Goal: Task Accomplishment & Management: Complete application form

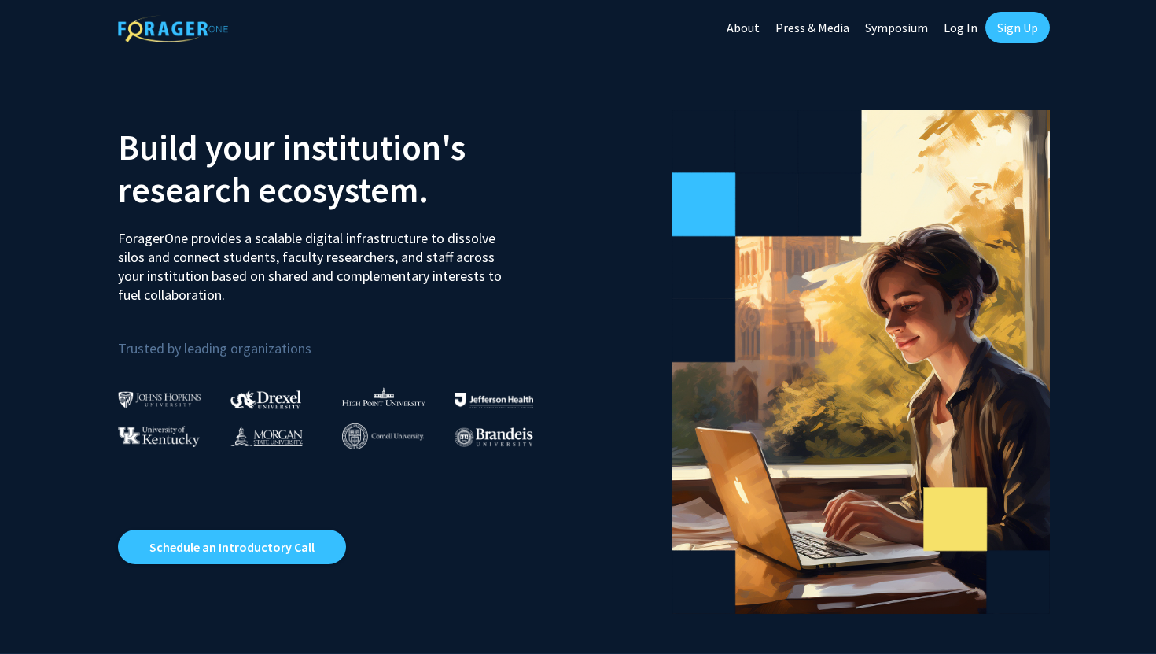
click at [1018, 28] on link "Sign Up" at bounding box center [1018, 27] width 65 height 31
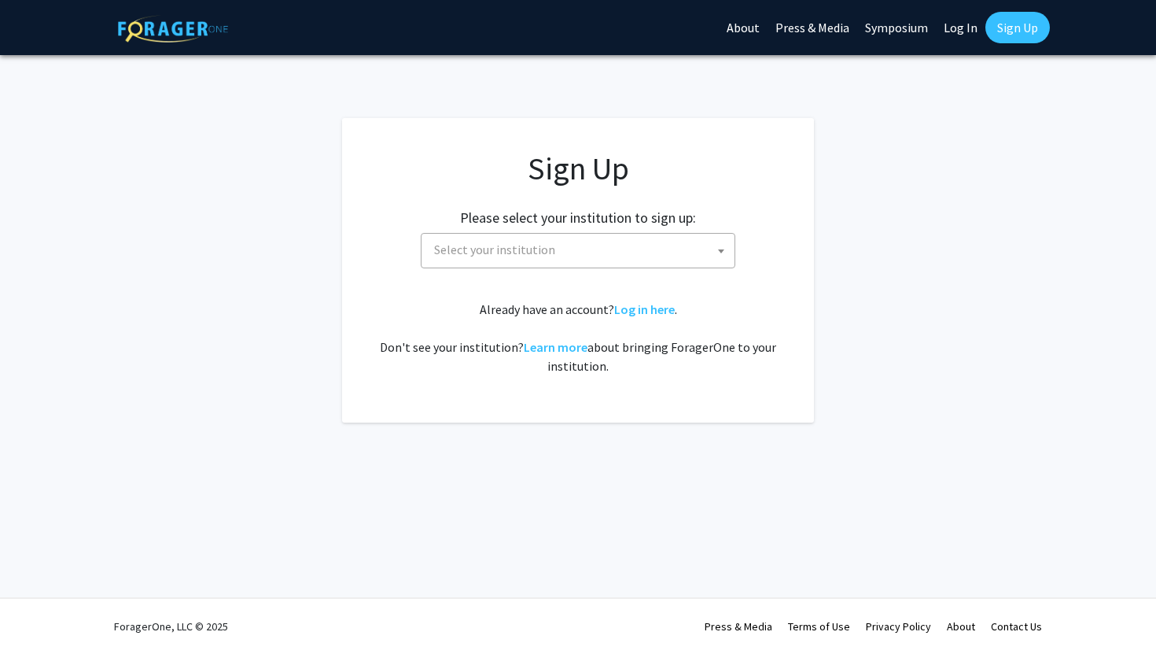
click at [540, 251] on span "Select your institution" at bounding box center [494, 250] width 121 height 16
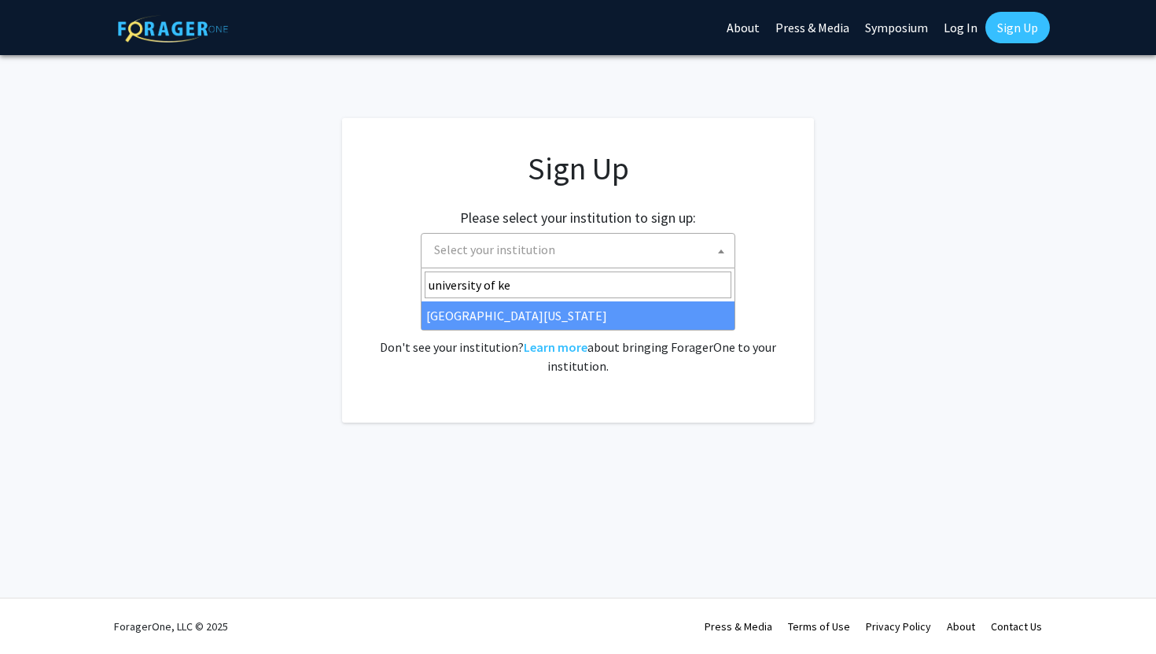
type input "university of ke"
select select "13"
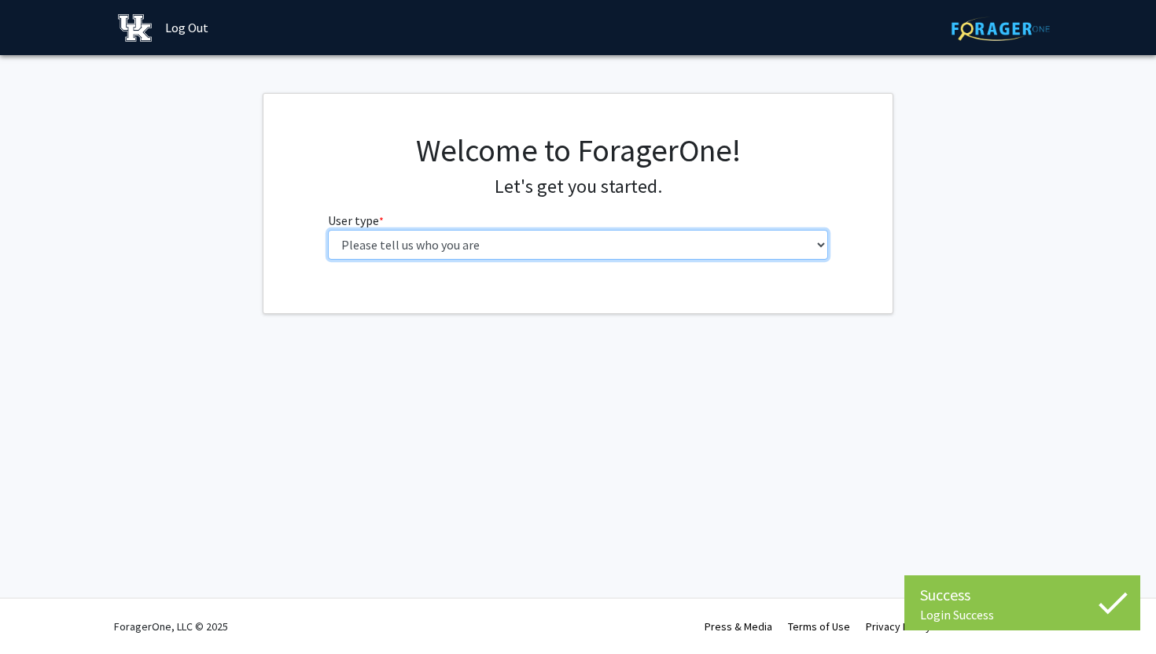
click at [617, 242] on select "Please tell us who you are Undergraduate Student Master's Student Doctoral Cand…" at bounding box center [578, 245] width 501 height 30
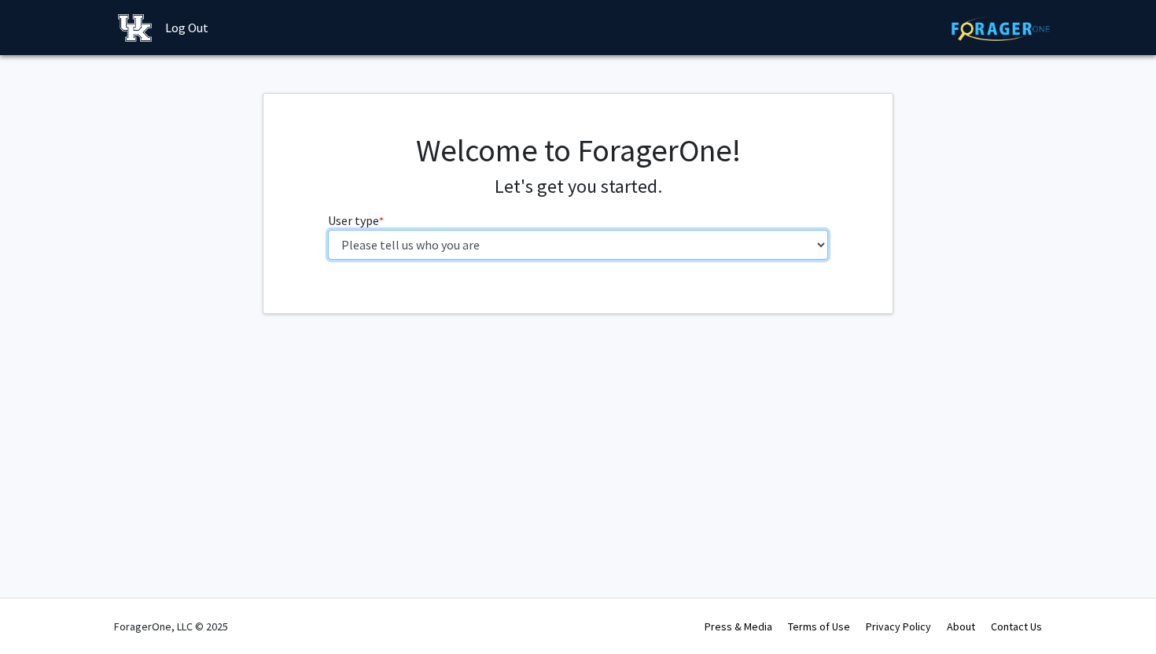
select select "1: undergrad"
click at [328, 230] on select "Please tell us who you are Undergraduate Student Master's Student Doctoral Cand…" at bounding box center [578, 245] width 501 height 30
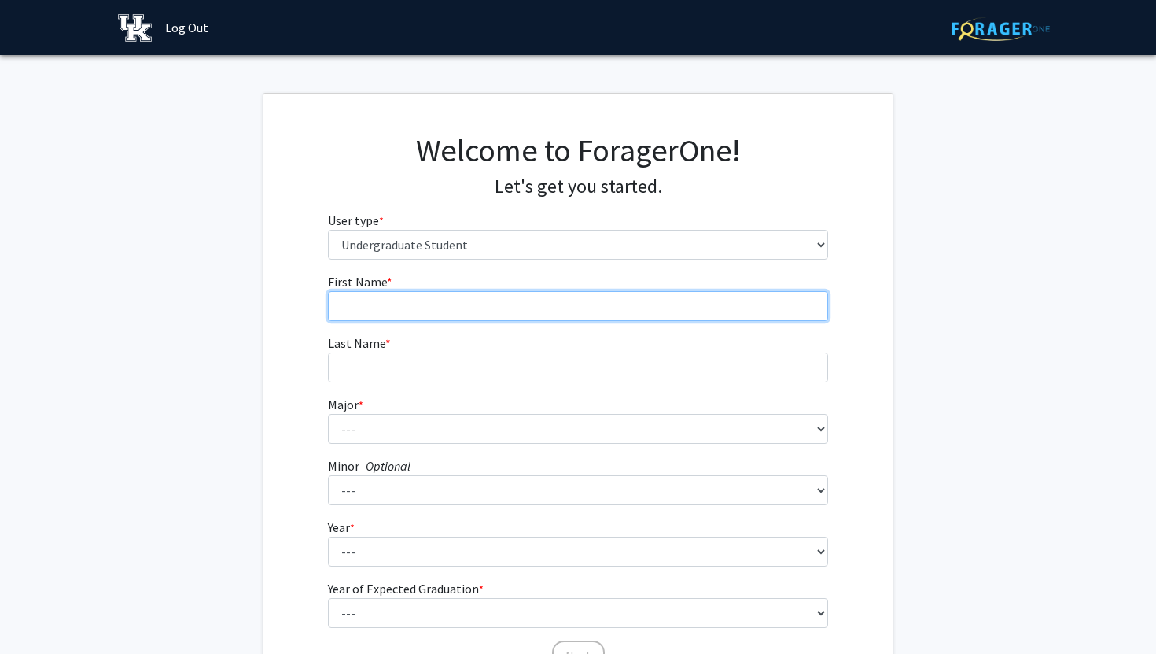
click at [530, 301] on input "First Name * required" at bounding box center [578, 306] width 501 height 30
type input "ellasyn"
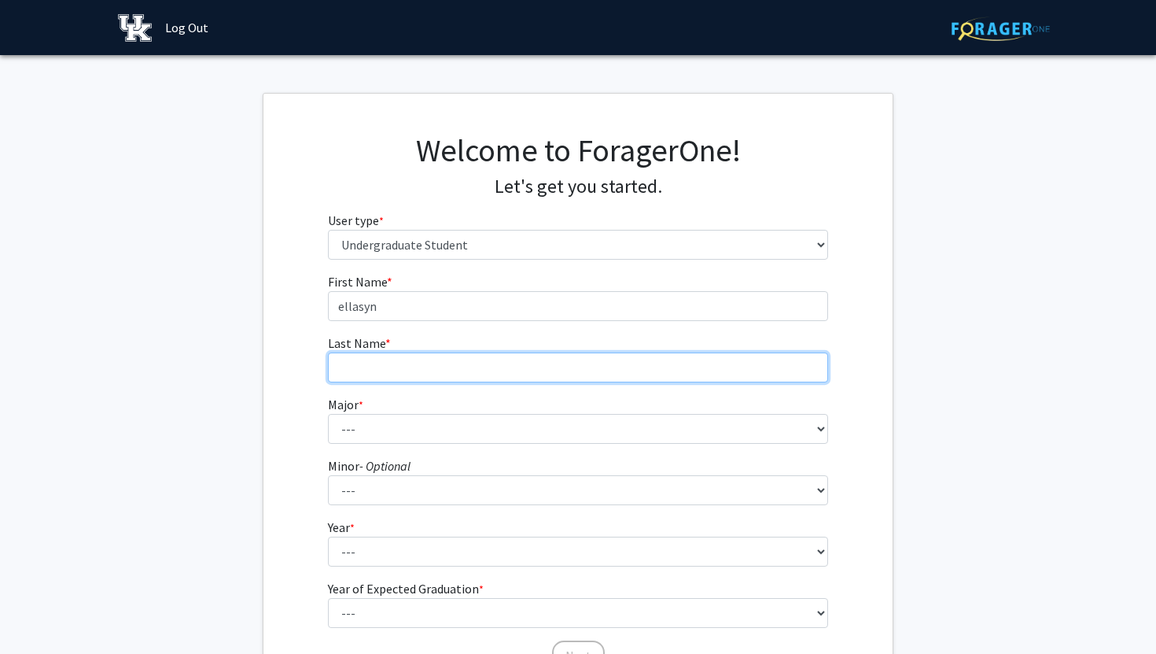
type input "[PERSON_NAME]"
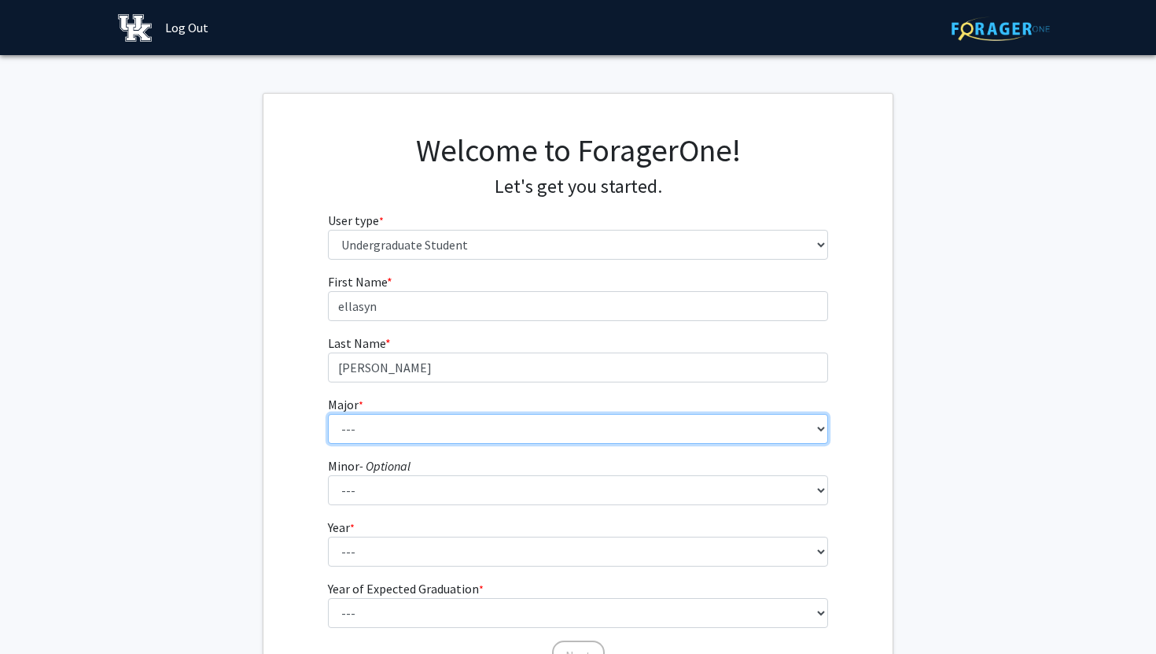
click at [438, 433] on select "--- Accounting Aerospace Engineering African American & Africana Studies Agricu…" at bounding box center [578, 429] width 501 height 30
select select "81: 918"
click at [328, 414] on select "--- Accounting Aerospace Engineering African American & Africana Studies Agricu…" at bounding box center [578, 429] width 501 height 30
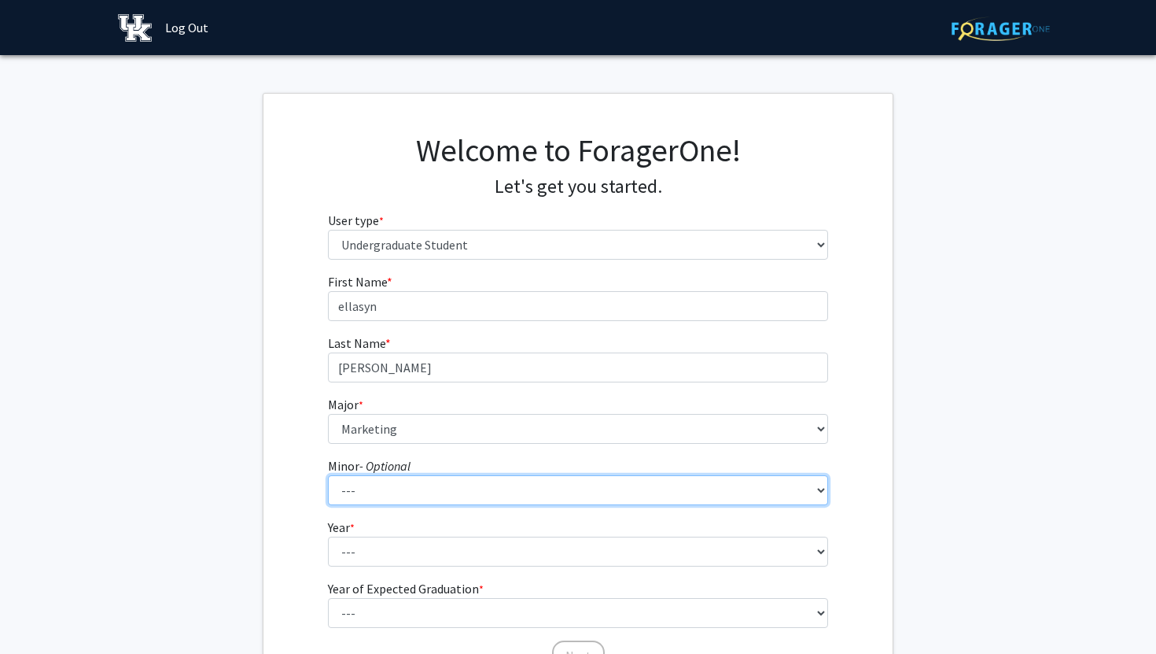
click at [371, 500] on select "--- African American & Africana Studies Agricultural Economics American Studies…" at bounding box center [578, 490] width 501 height 30
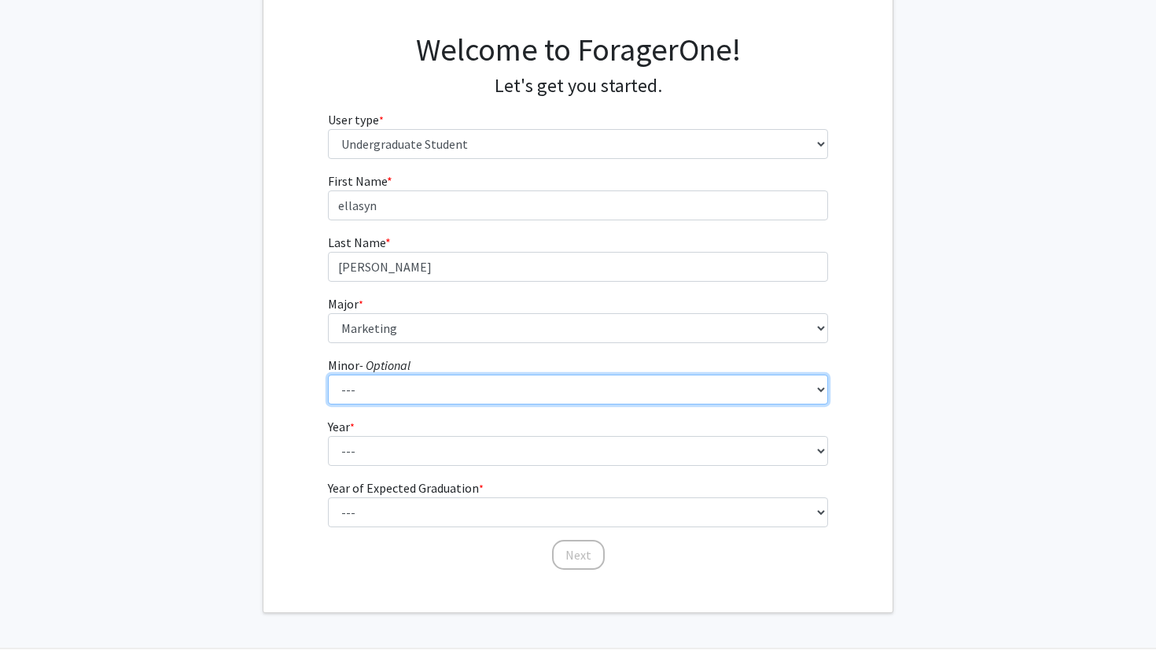
scroll to position [101, 0]
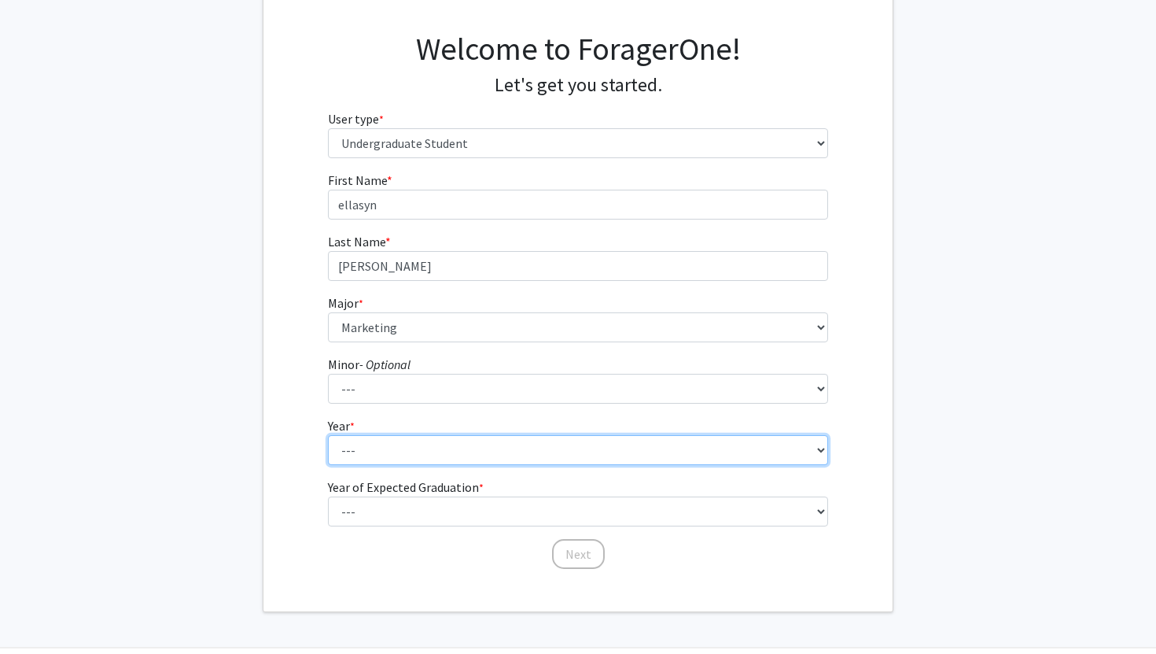
click at [352, 445] on select "--- First-year Sophomore Junior Senior Postbaccalaureate Certificate" at bounding box center [578, 450] width 501 height 30
click at [328, 435] on select "--- First-year Sophomore Junior Senior Postbaccalaureate Certificate" at bounding box center [578, 450] width 501 height 30
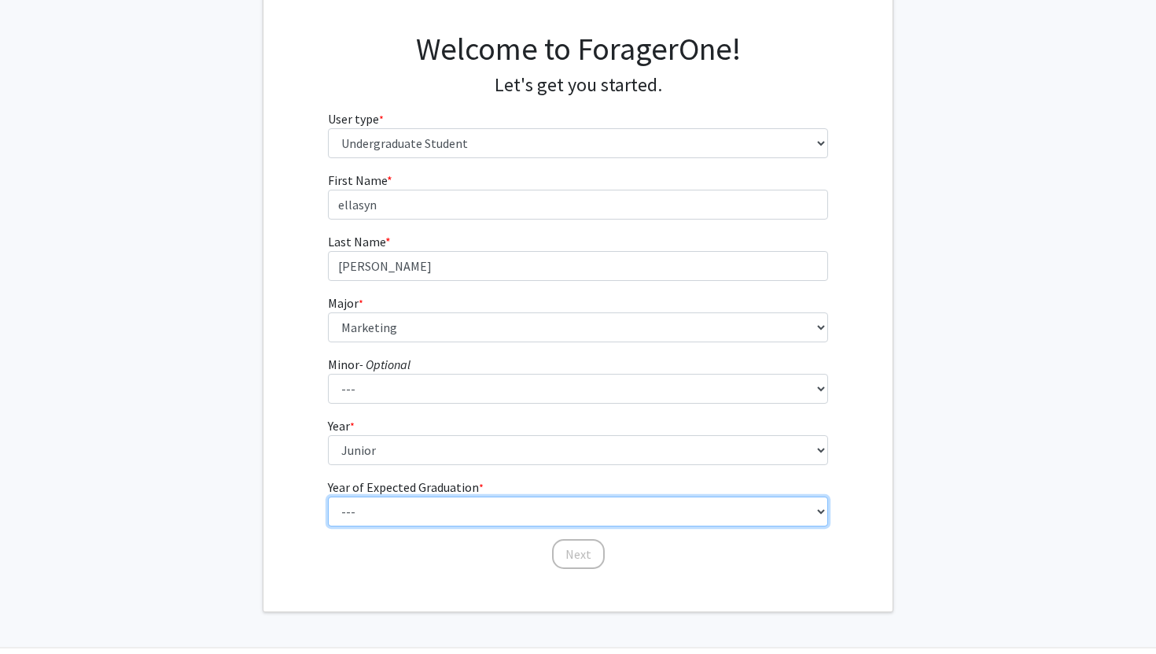
click at [374, 504] on select "--- 2025 2026 2027 2028 2029 2030 2031 2032 2033 2034" at bounding box center [578, 511] width 501 height 30
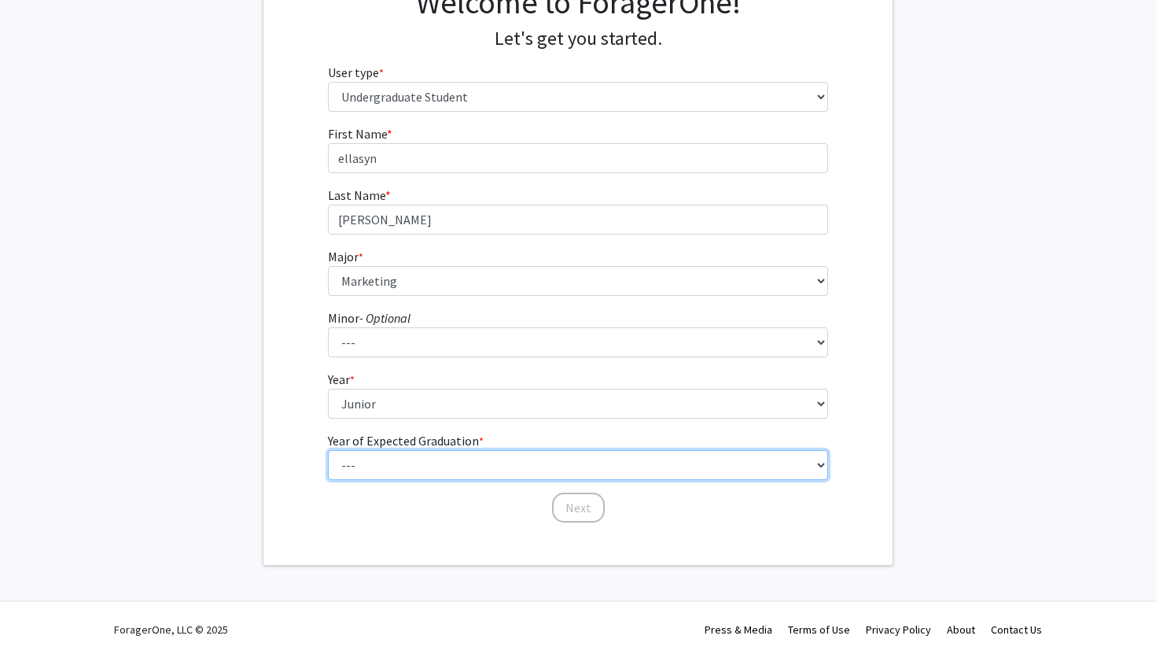
scroll to position [151, 0]
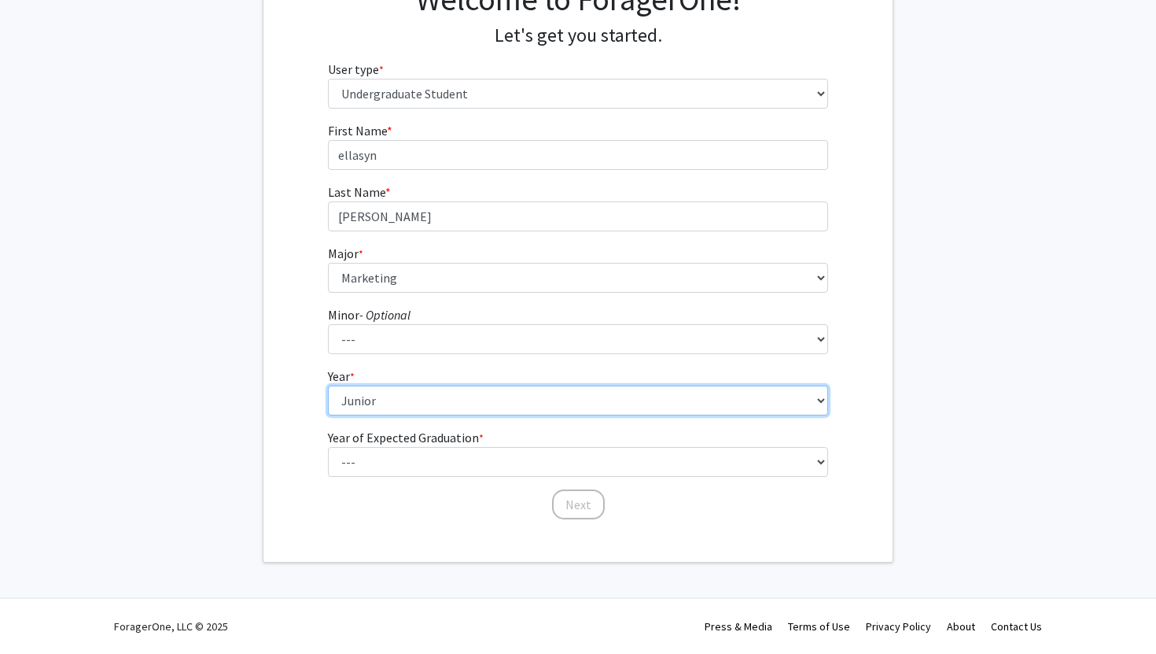
click at [358, 411] on select "--- First-year Sophomore Junior Senior Postbaccalaureate Certificate" at bounding box center [578, 400] width 501 height 30
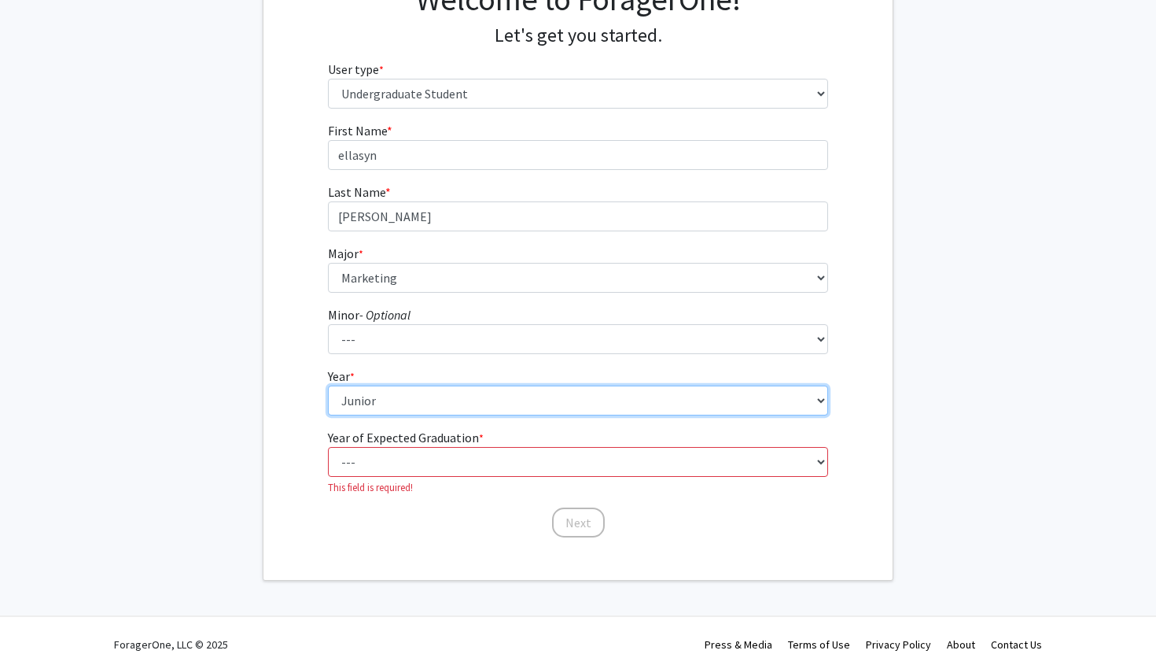
click at [352, 396] on select "--- First-year Sophomore Junior Senior Postbaccalaureate Certificate" at bounding box center [578, 400] width 501 height 30
select select "2: sophomore"
click at [328, 385] on select "--- First-year Sophomore Junior Senior Postbaccalaureate Certificate" at bounding box center [578, 400] width 501 height 30
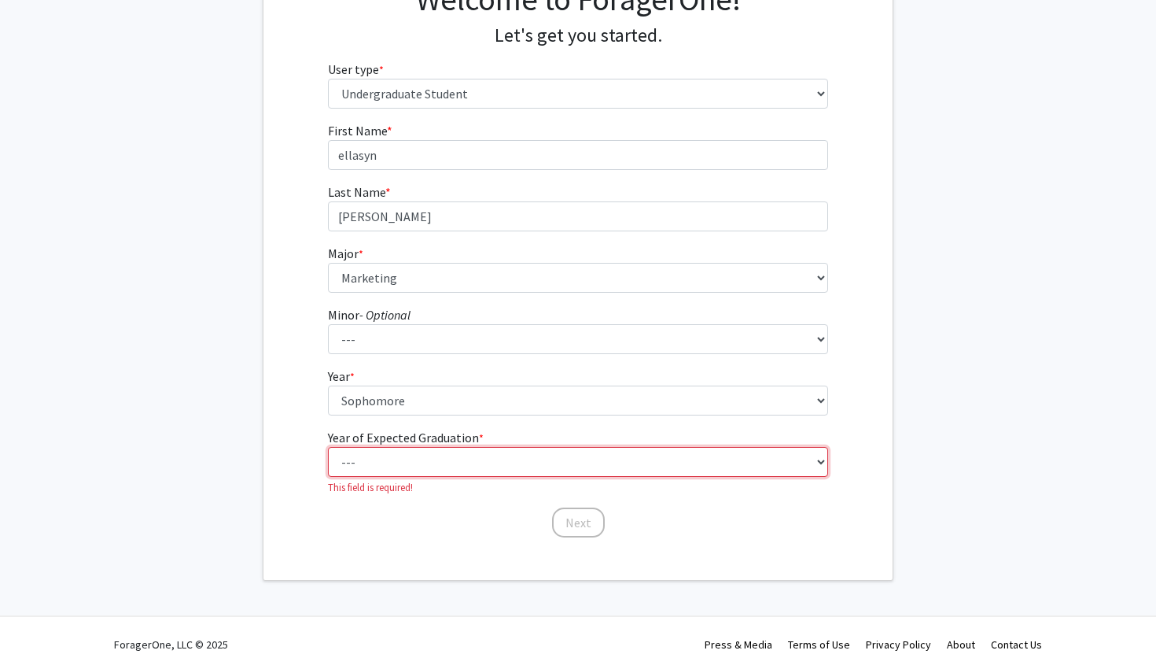
click at [353, 452] on select "--- 2025 2026 2027 2028 2029 2030 2031 2032 2033 2034" at bounding box center [578, 462] width 501 height 30
select select "3: 2027"
click at [328, 447] on select "--- 2025 2026 2027 2028 2029 2030 2031 2032 2033 2034" at bounding box center [578, 462] width 501 height 30
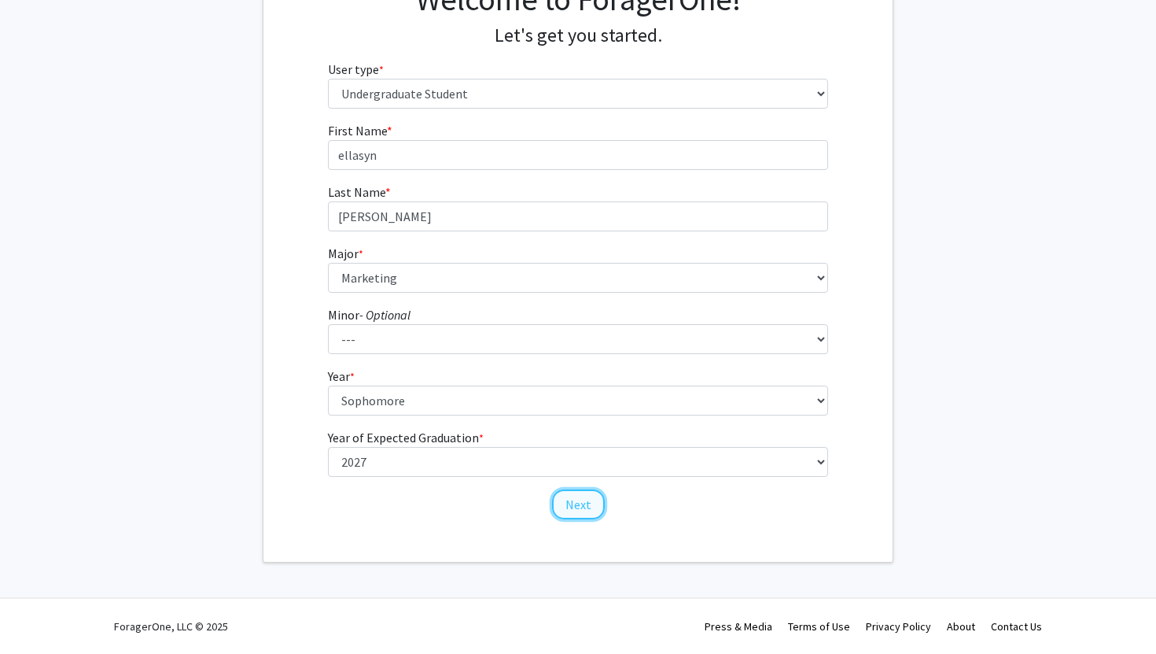
click at [586, 503] on button "Next" at bounding box center [578, 504] width 53 height 30
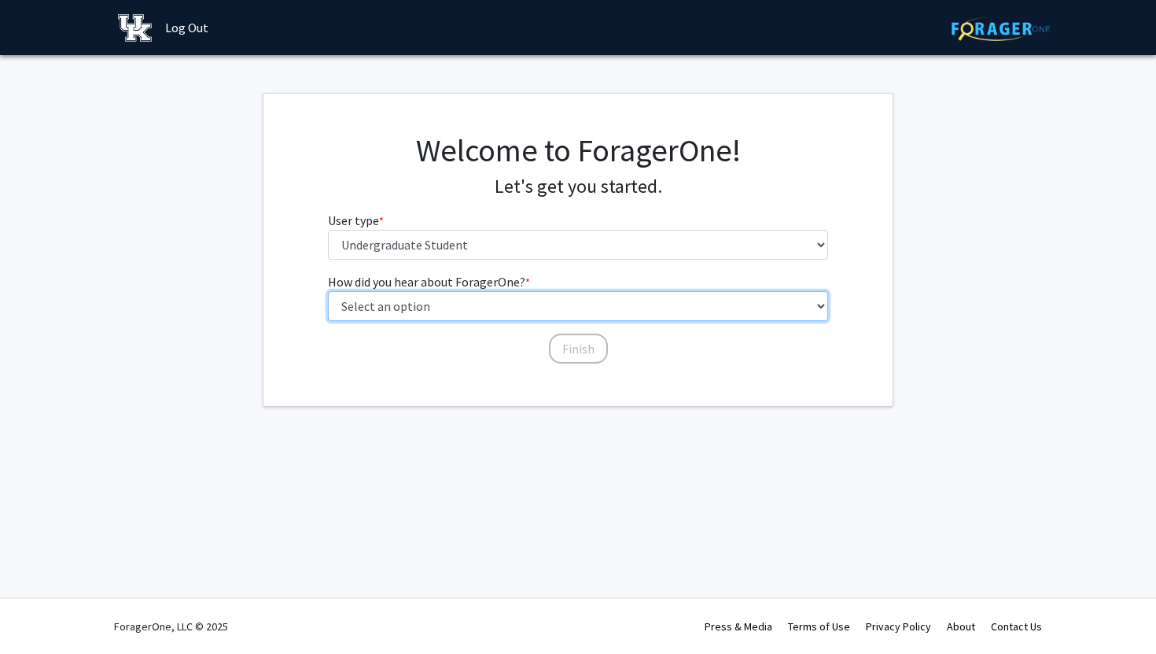
click at [523, 308] on select "Select an option Peer/student recommendation Faculty/staff recommendation Unive…" at bounding box center [578, 306] width 501 height 30
click at [328, 291] on select "Select an option Peer/student recommendation Faculty/staff recommendation Unive…" at bounding box center [578, 306] width 501 height 30
click at [558, 308] on select "Select an option Peer/student recommendation Faculty/staff recommendation Unive…" at bounding box center [578, 306] width 501 height 30
select select "2: faculty_recommendation"
click at [328, 291] on select "Select an option Peer/student recommendation Faculty/staff recommendation Unive…" at bounding box center [578, 306] width 501 height 30
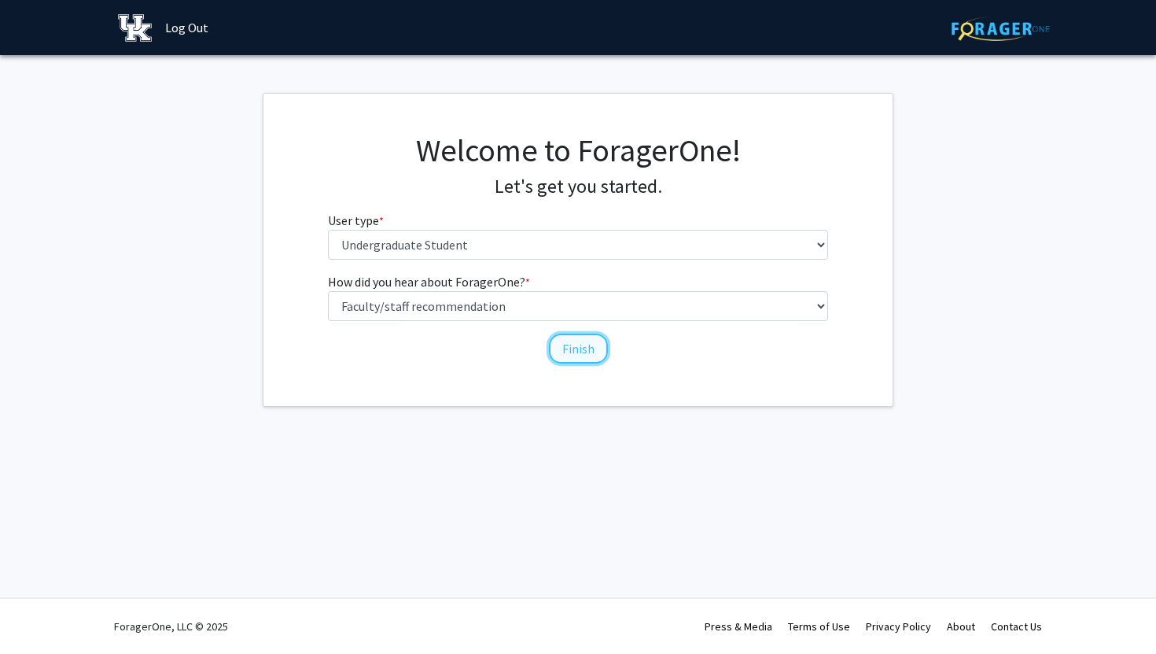
click at [577, 347] on button "Finish" at bounding box center [578, 349] width 59 height 30
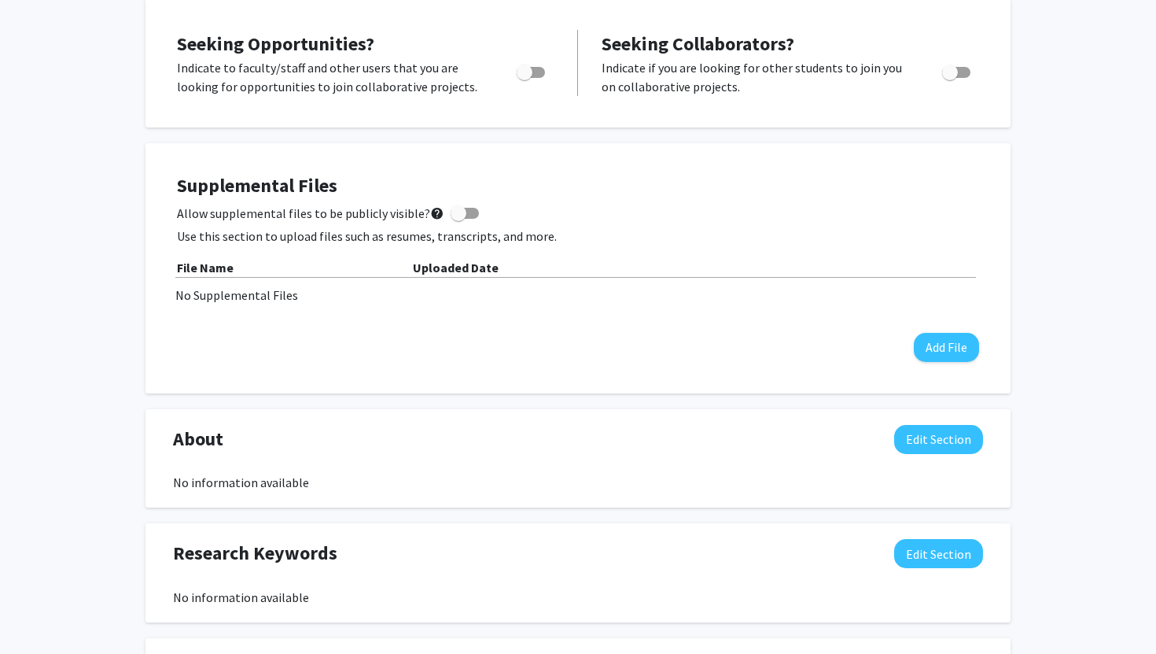
scroll to position [291, 0]
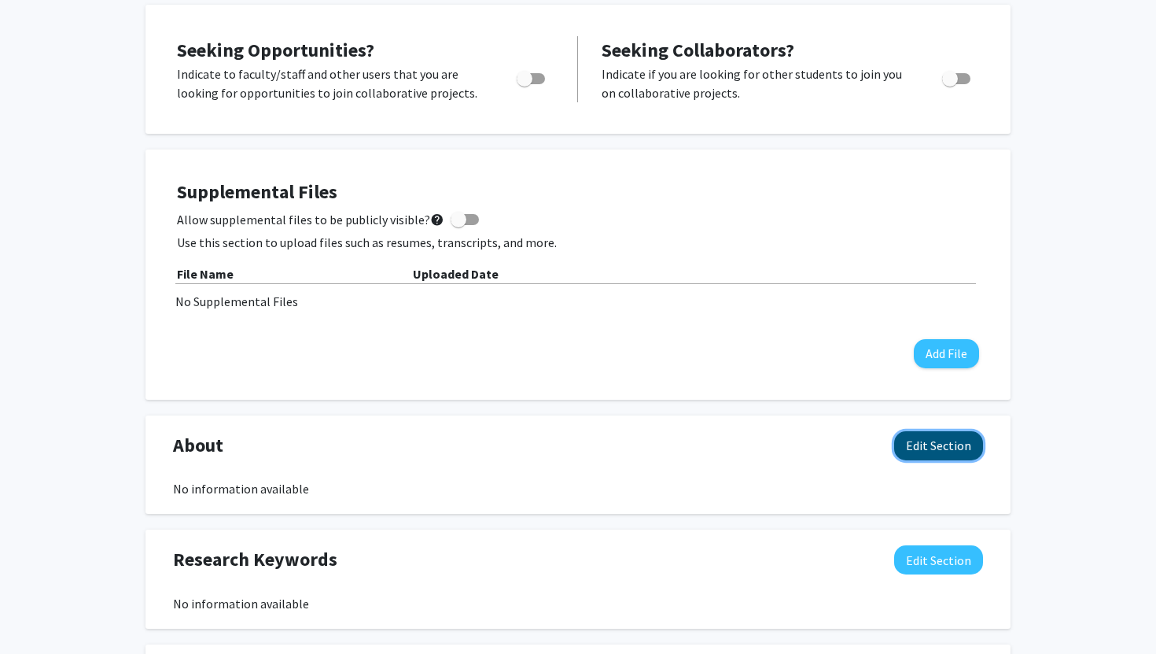
click at [938, 449] on button "Edit Section" at bounding box center [938, 445] width 89 height 29
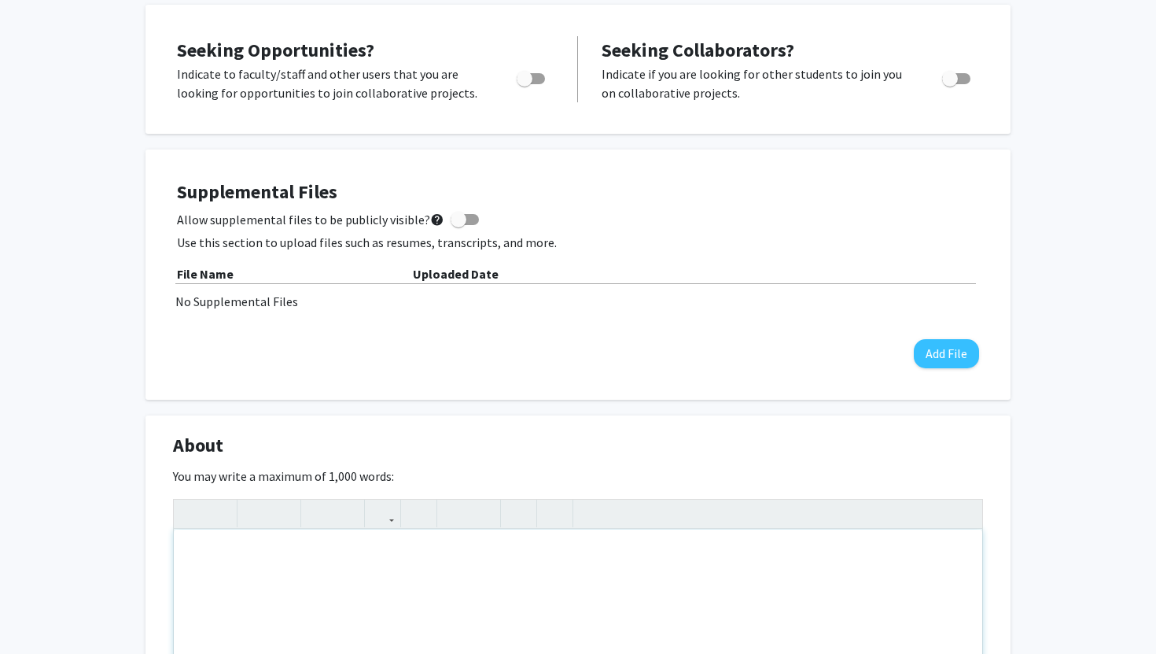
click at [452, 579] on div "Note to users with screen readers: Please deactivate our accessibility plugin f…" at bounding box center [578, 647] width 809 height 236
paste div "Note to users with screen readers: Please deactivate our accessibility plugin f…"
type textarea "<l>Ipsum! D’s a consectet ad eli Seddoeiusm te Incididu utlabore e dolore ma Al…"
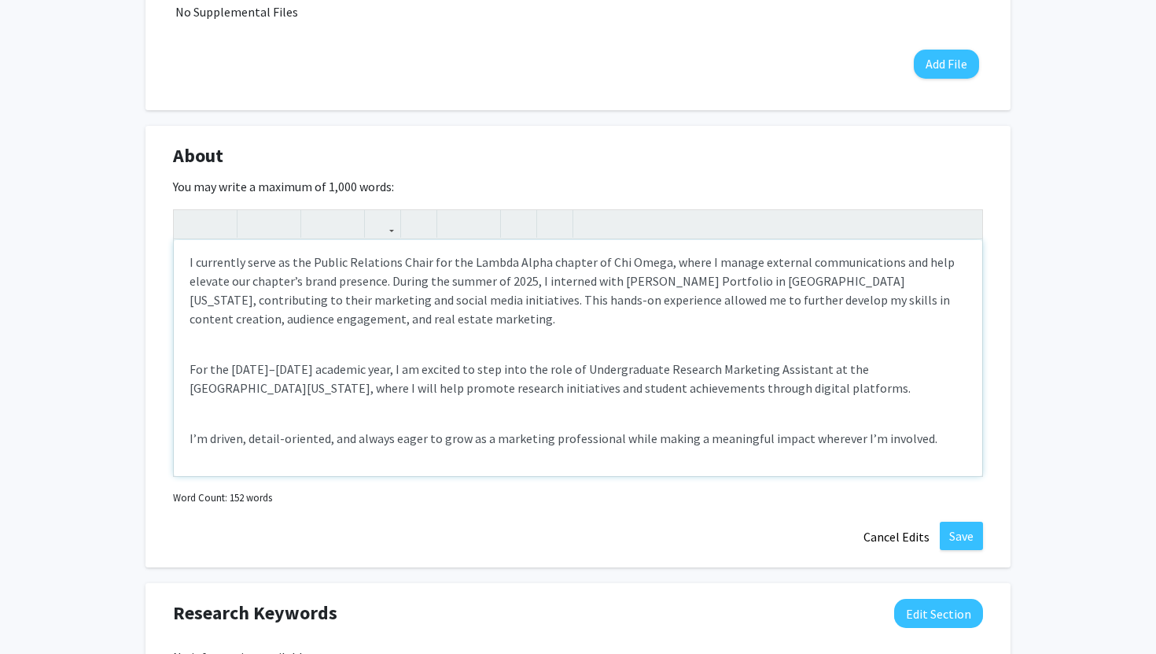
scroll to position [0, 0]
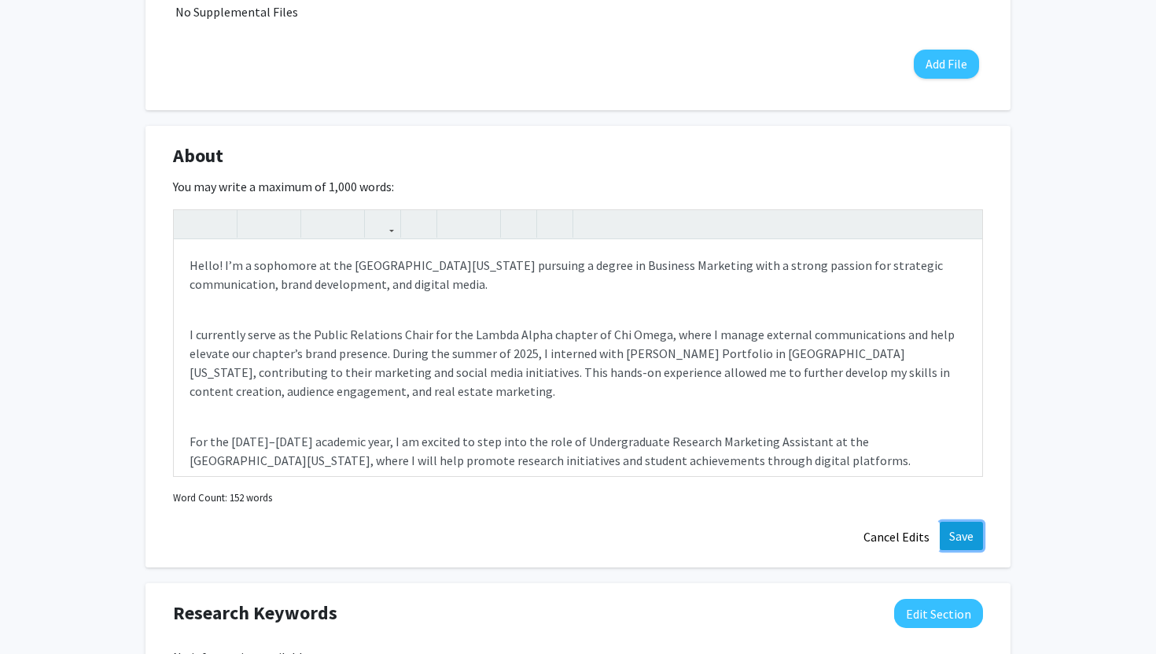
click at [964, 543] on button "Save" at bounding box center [961, 536] width 43 height 28
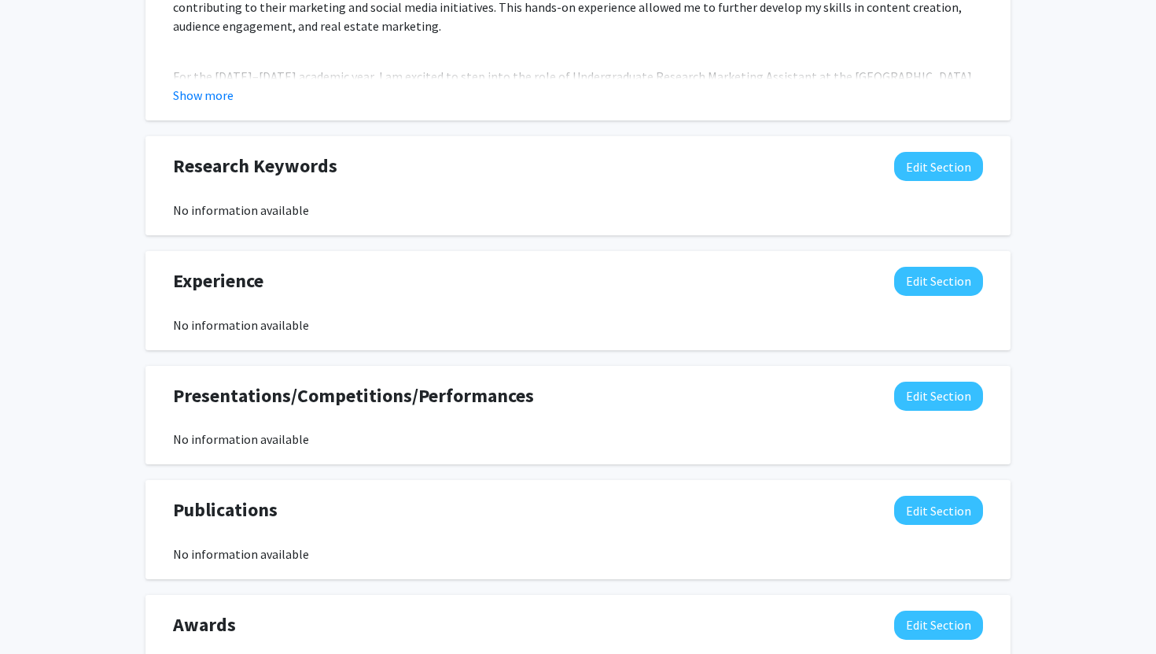
scroll to position [879, 0]
click at [913, 286] on button "Edit Section" at bounding box center [938, 281] width 89 height 29
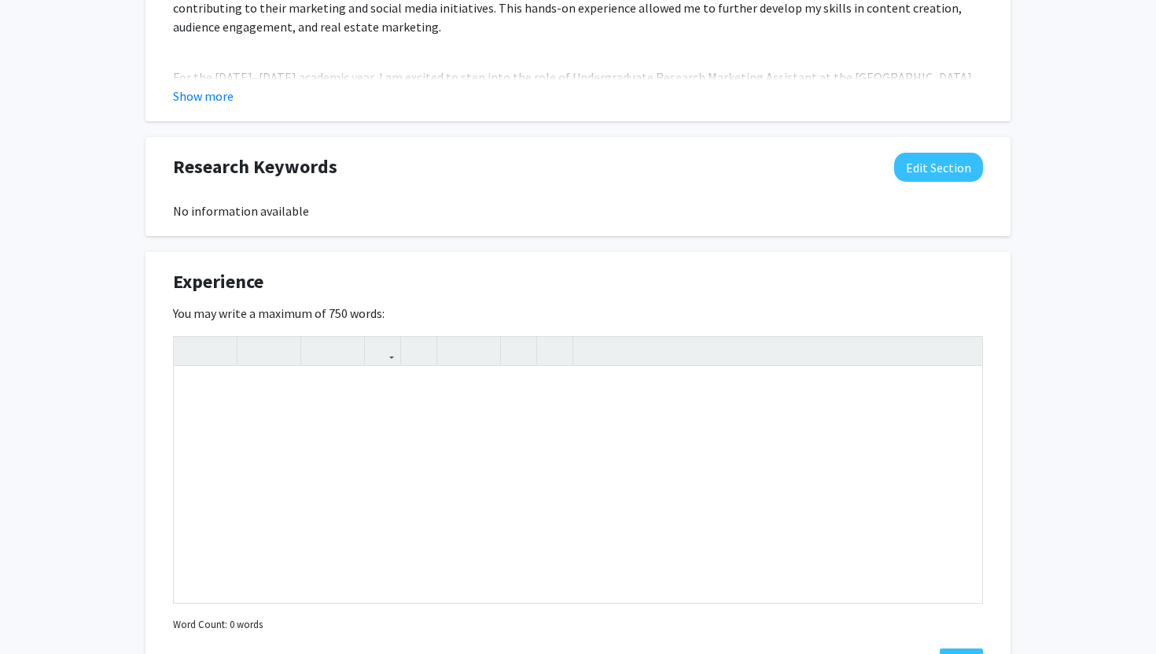
scroll to position [946, 0]
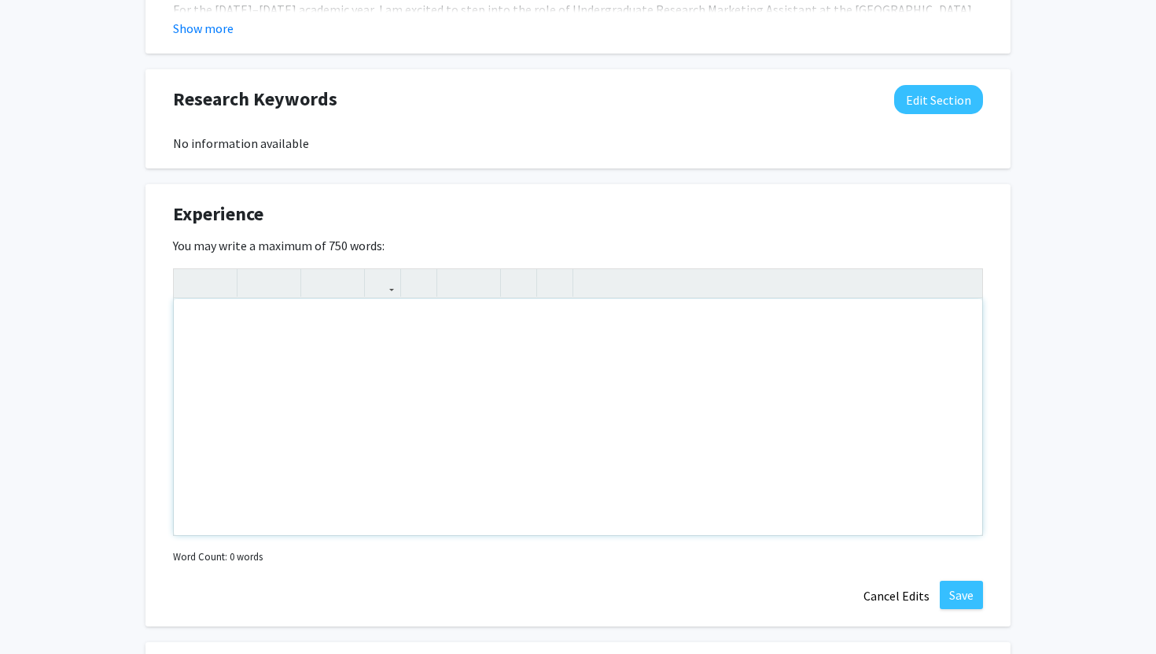
click at [458, 325] on div "Note to users with screen readers: Please deactivate our accessibility plugin f…" at bounding box center [578, 417] width 809 height 236
type textarea "-"
click at [903, 597] on button "Cancel Edits" at bounding box center [897, 596] width 87 height 30
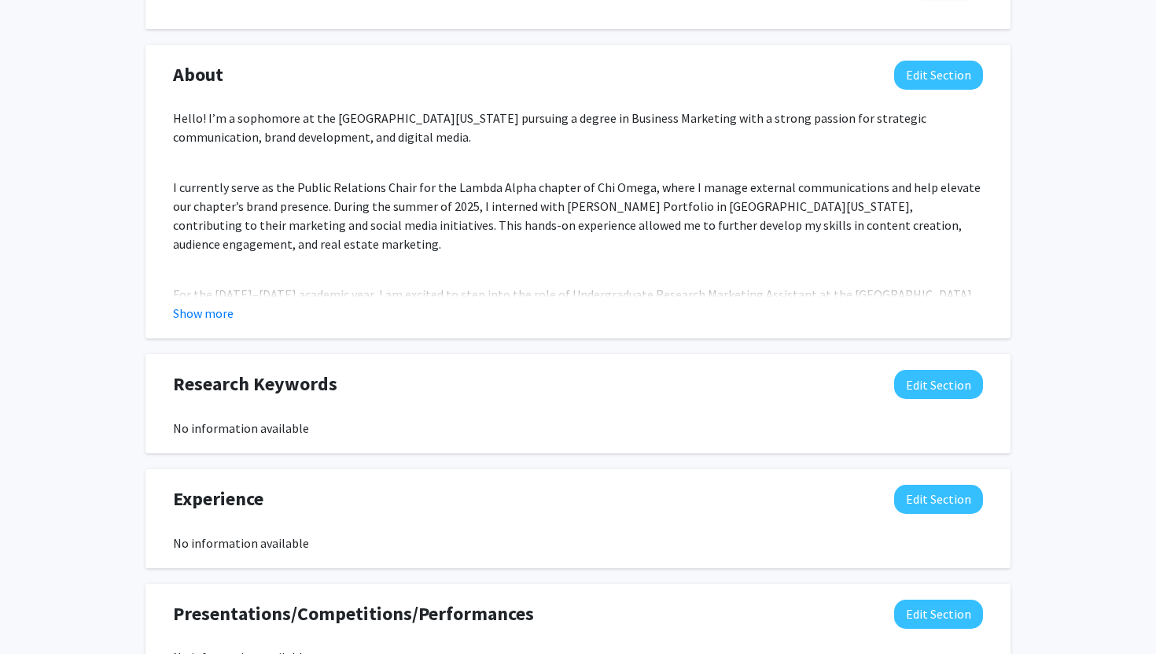
scroll to position [649, 0]
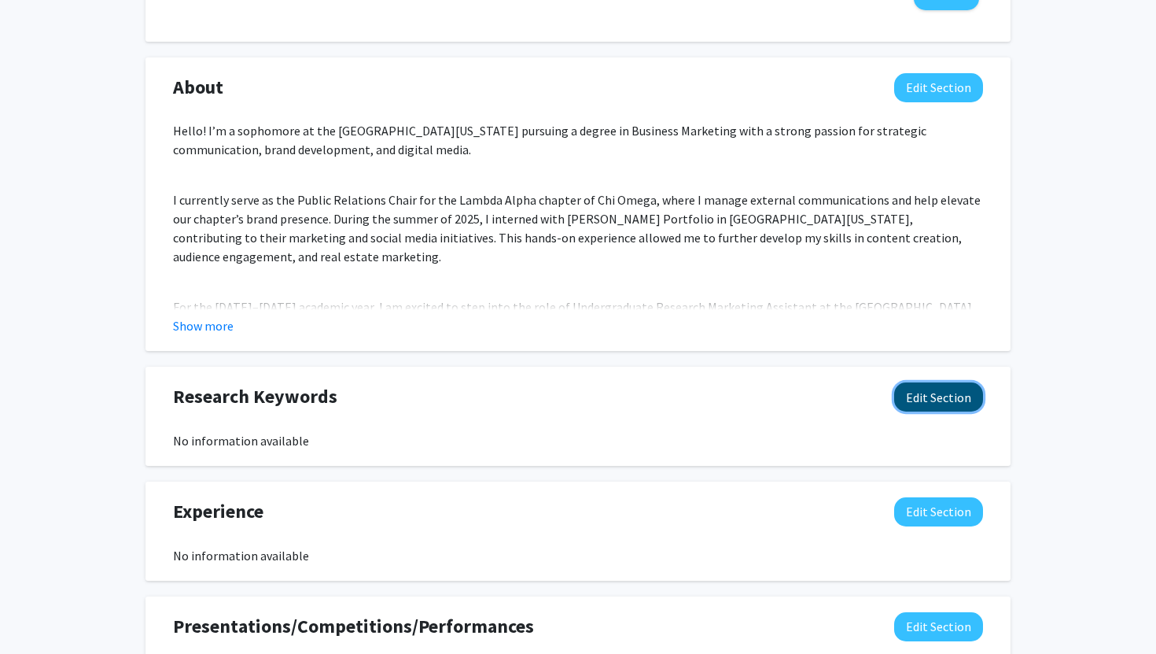
click at [925, 400] on button "Edit Section" at bounding box center [938, 396] width 89 height 29
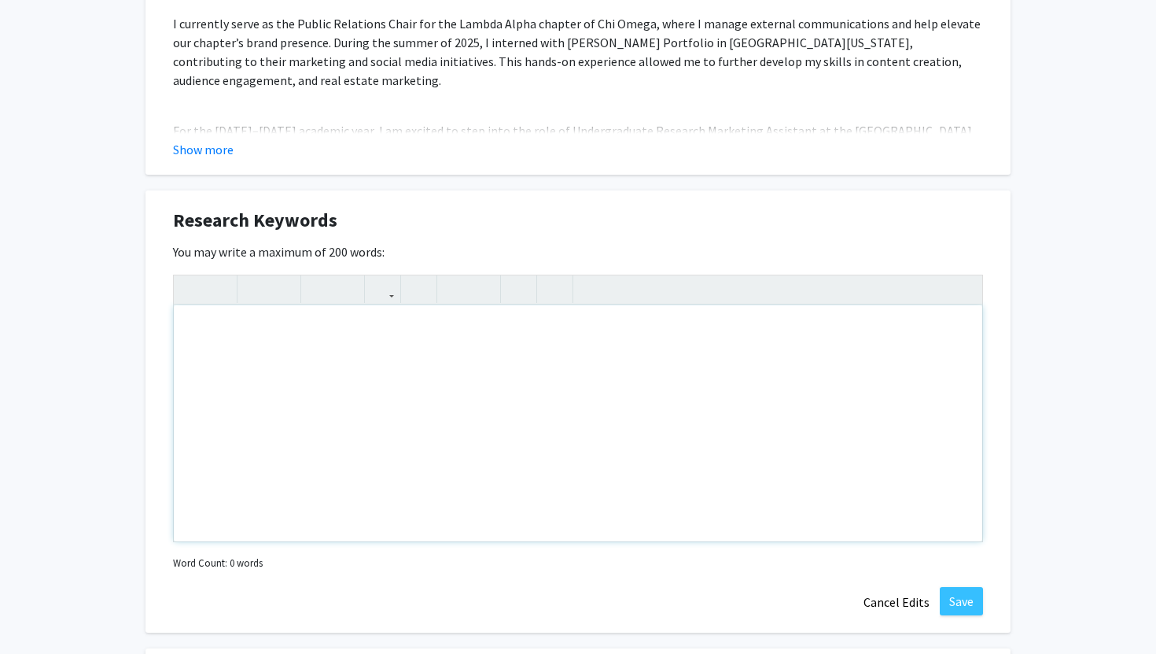
scroll to position [828, 0]
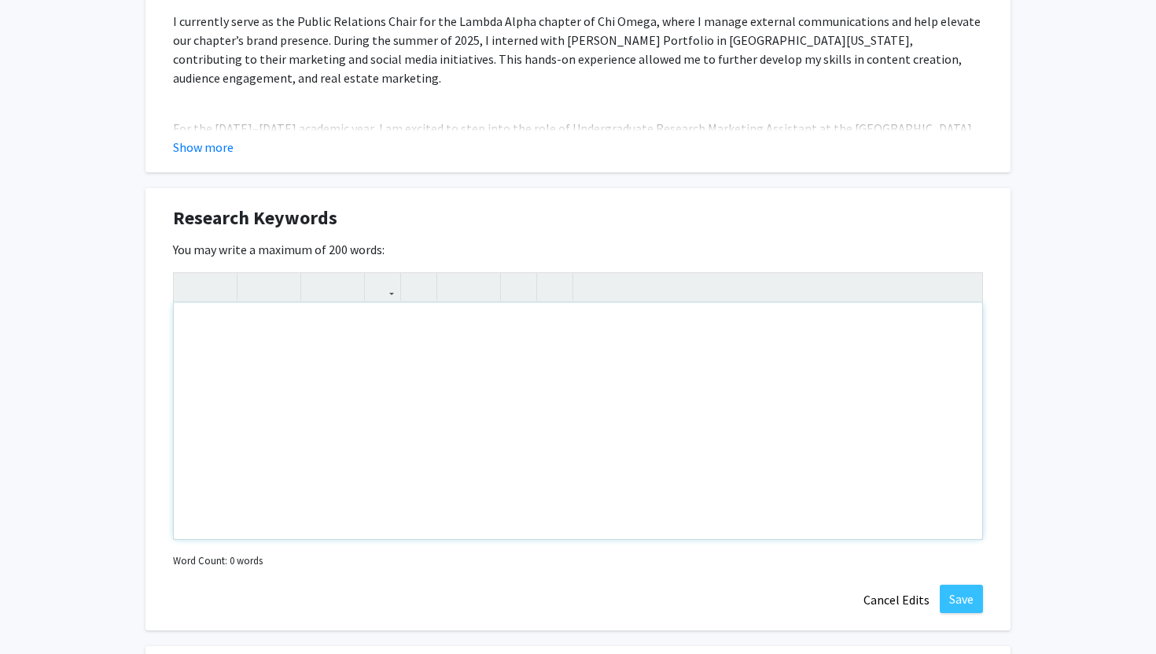
click at [612, 396] on div "Note to users with screen readers: Please deactivate our accessibility plugin f…" at bounding box center [578, 421] width 809 height 236
paste div "Note to users with screen readers: Please deactivate our accessibility plugin f…"
type textarea "<p>Marketing research</p><br><p>Consumer behavior</p><br><p>Audience analysis</…"
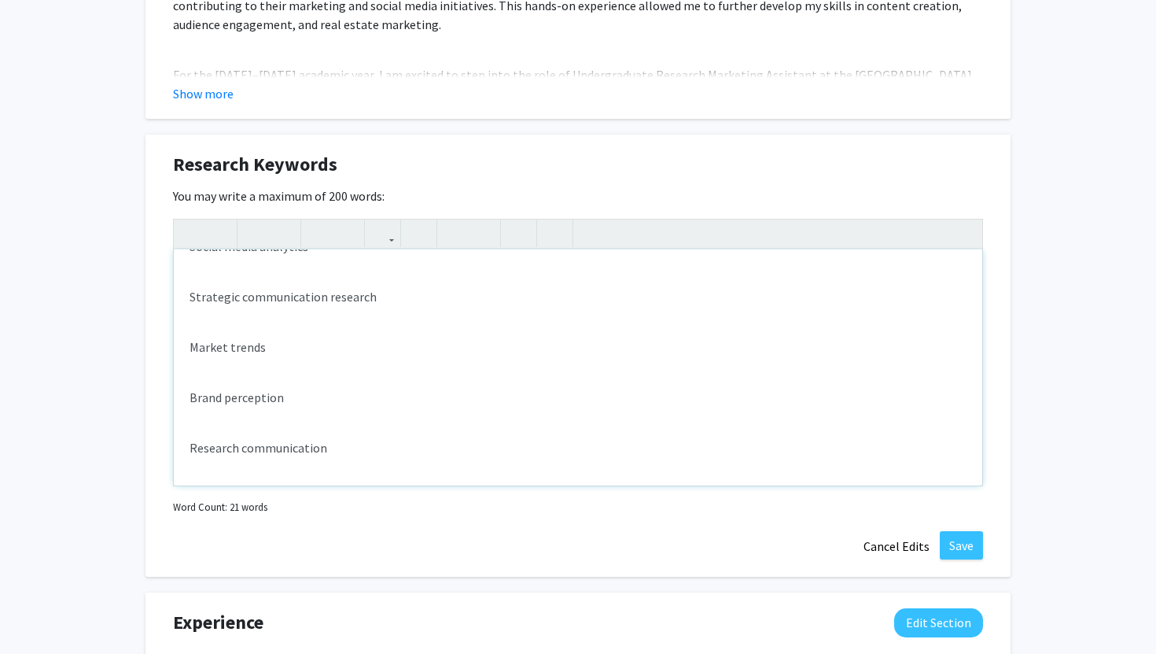
scroll to position [883, 0]
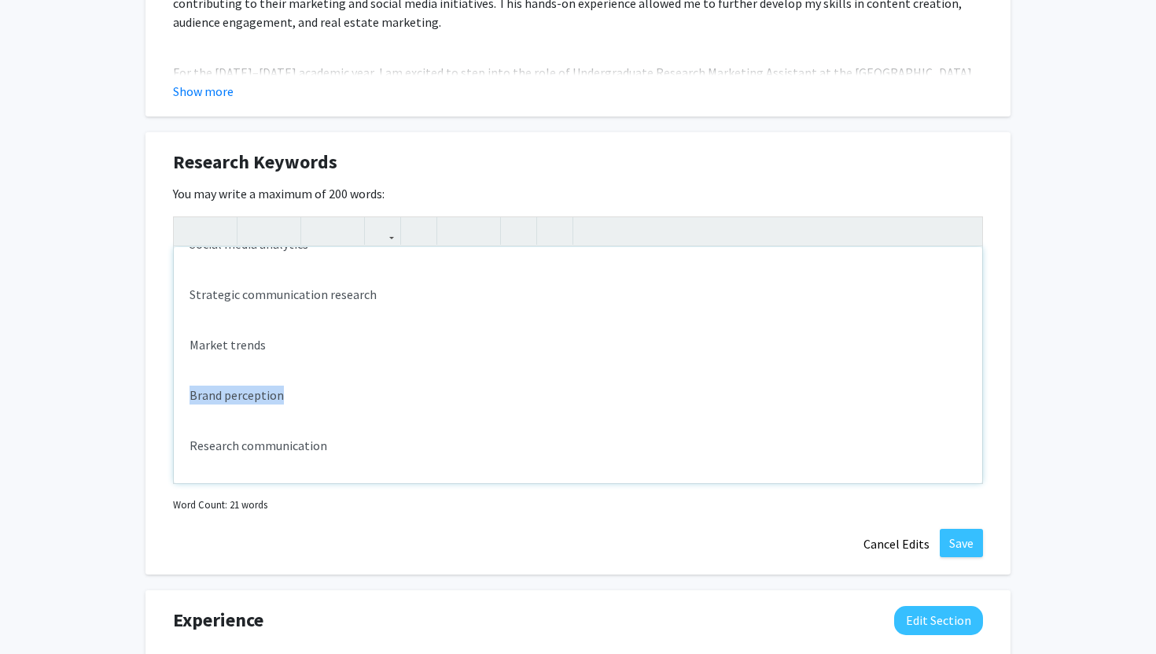
drag, startPoint x: 282, startPoint y: 393, endPoint x: 120, endPoint y: 393, distance: 162.1
click at [120, 393] on div "[PERSON_NAME] Edit Section See Public View help Degree Level: Undergraduate Stu…" at bounding box center [578, 128] width 1156 height 1910
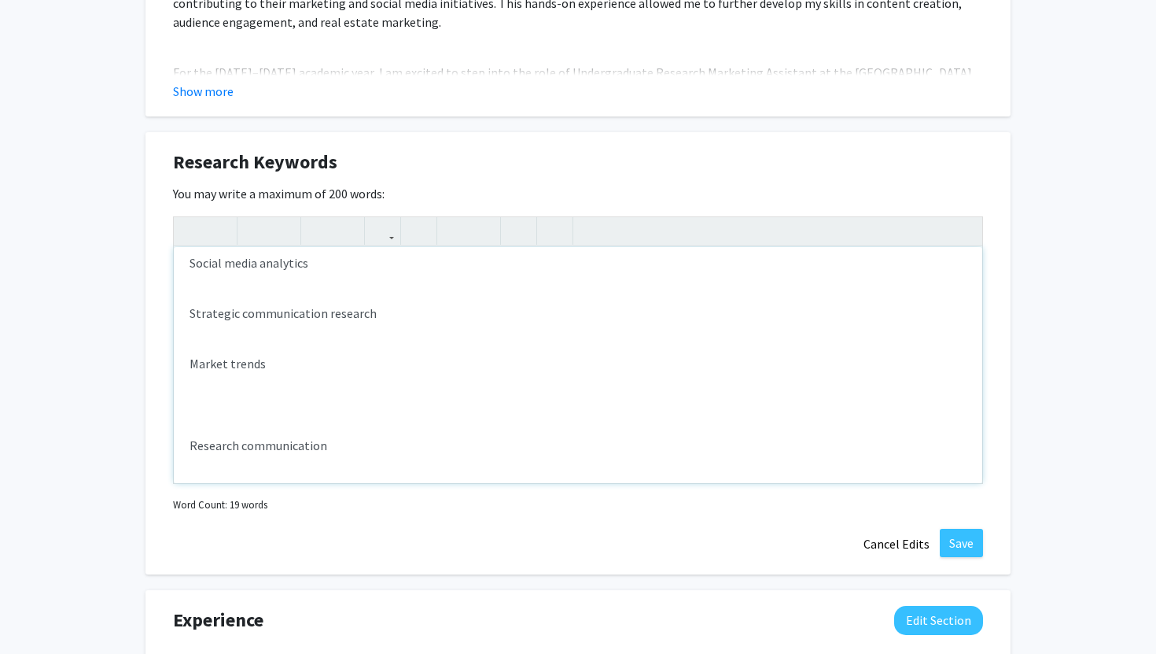
scroll to position [179, 0]
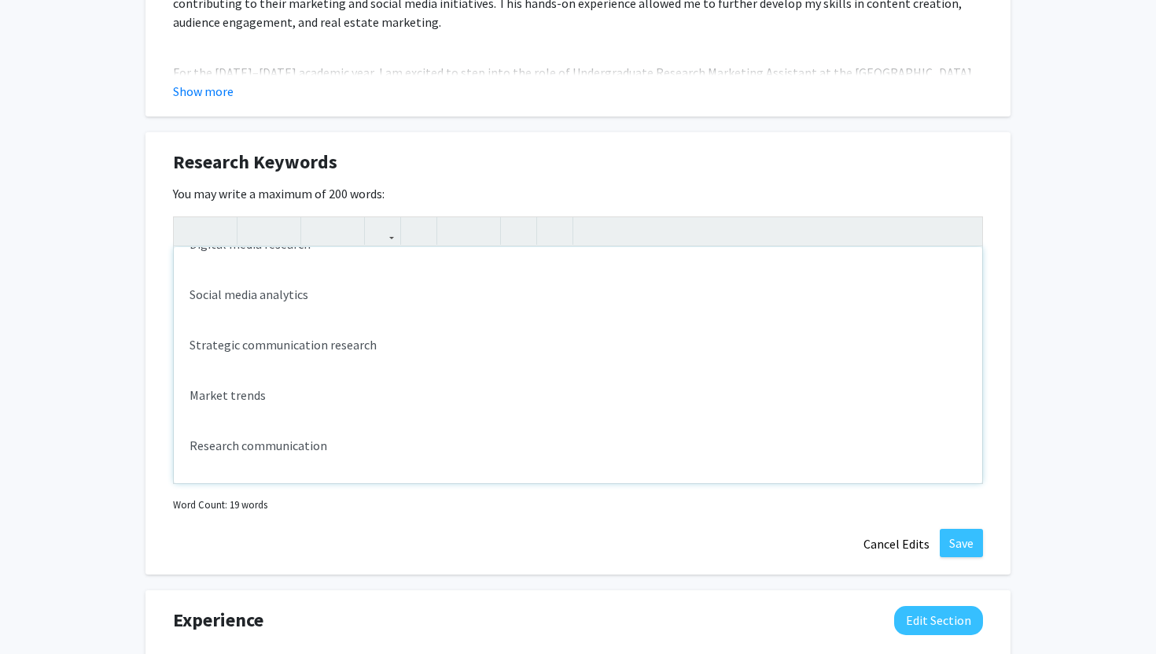
click at [194, 371] on div "Marketing research Consumer behavior Audience analysis Digital media research S…" at bounding box center [578, 365] width 809 height 236
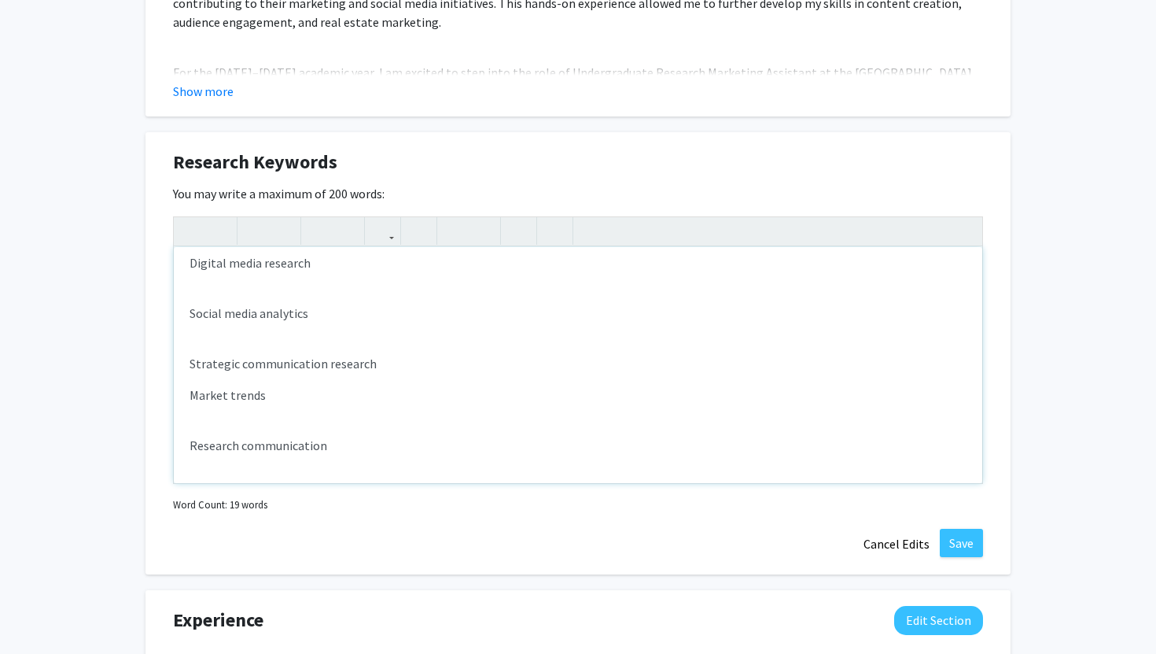
click at [214, 354] on p "Strategic communication research" at bounding box center [578, 363] width 777 height 19
click at [216, 339] on div "Marketing research Consumer behavior Audience analysis Digital media research S…" at bounding box center [578, 365] width 809 height 236
click at [209, 314] on div "Marketing research Consumer behavior Audience analysis Digital media research S…" at bounding box center [578, 365] width 809 height 236
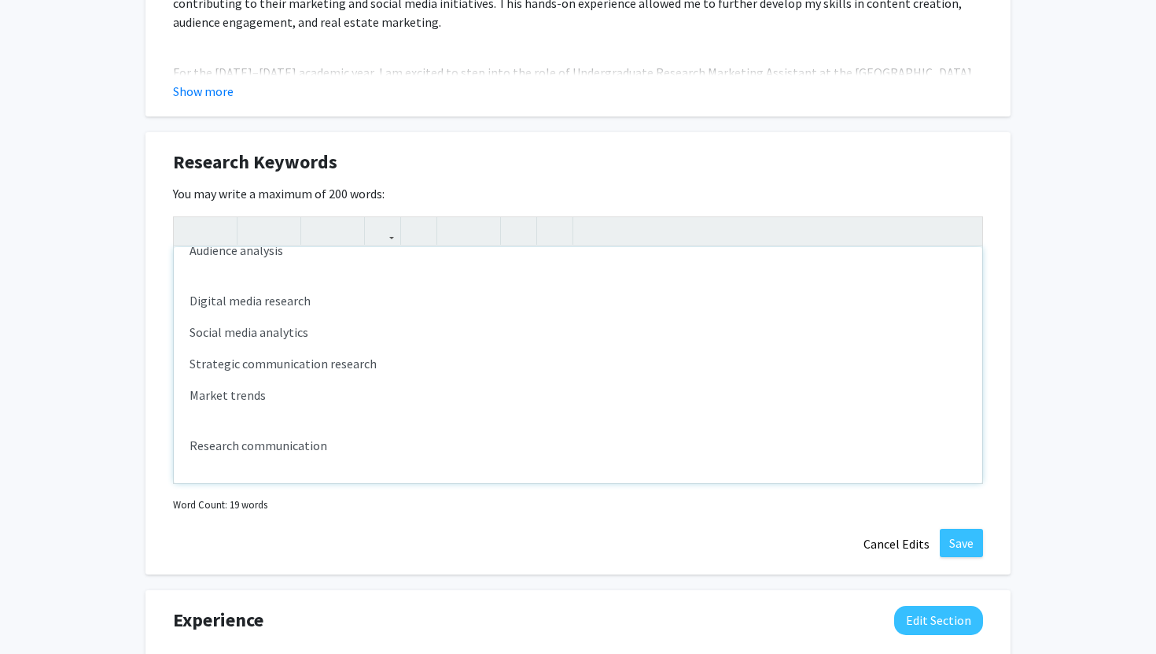
click at [216, 419] on div "Marketing research Consumer behavior Audience analysis Digital media research S…" at bounding box center [578, 365] width 809 height 236
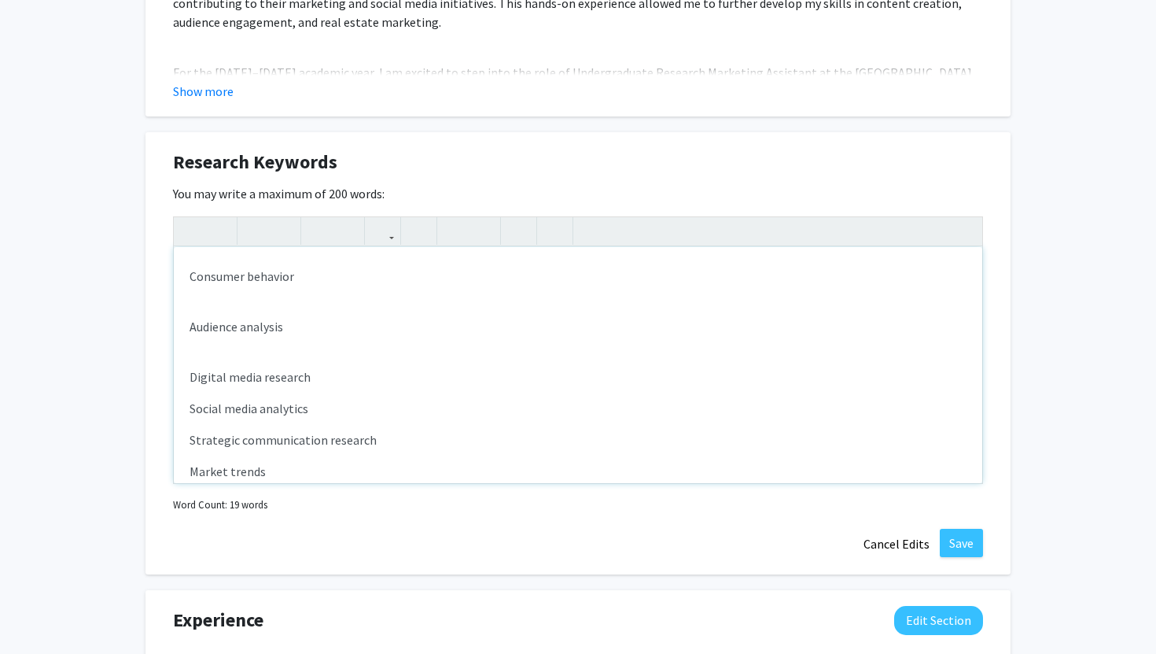
scroll to position [31, 0]
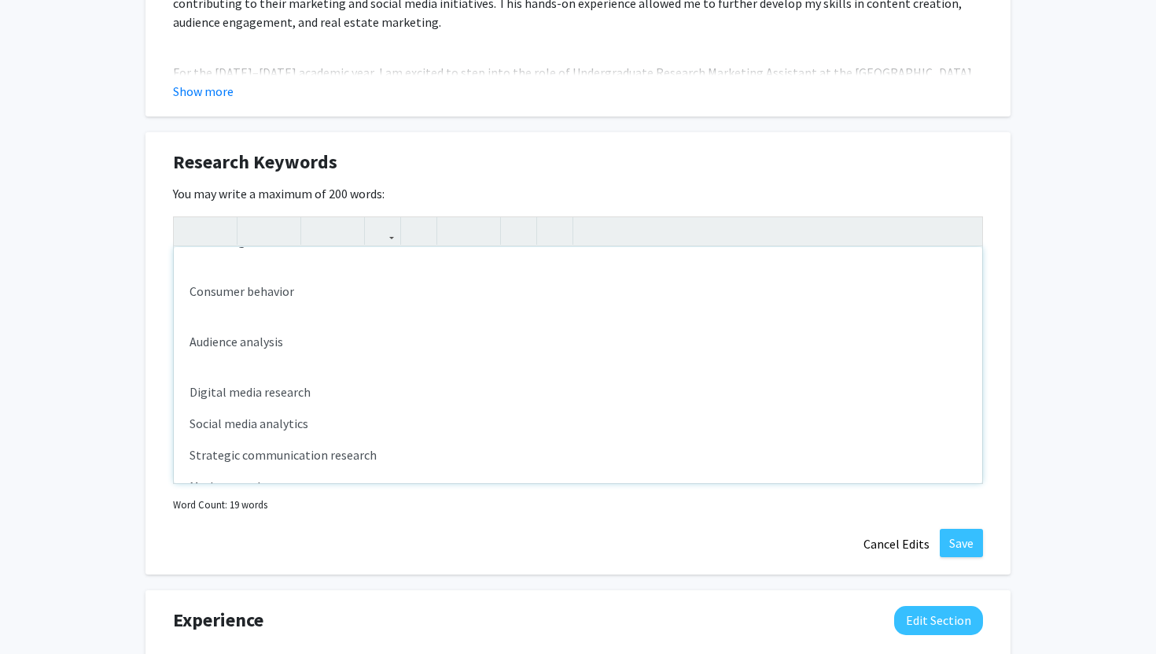
click at [199, 367] on div "Marketing research Consumer behavior Audience analysis Digital media research S…" at bounding box center [578, 365] width 809 height 236
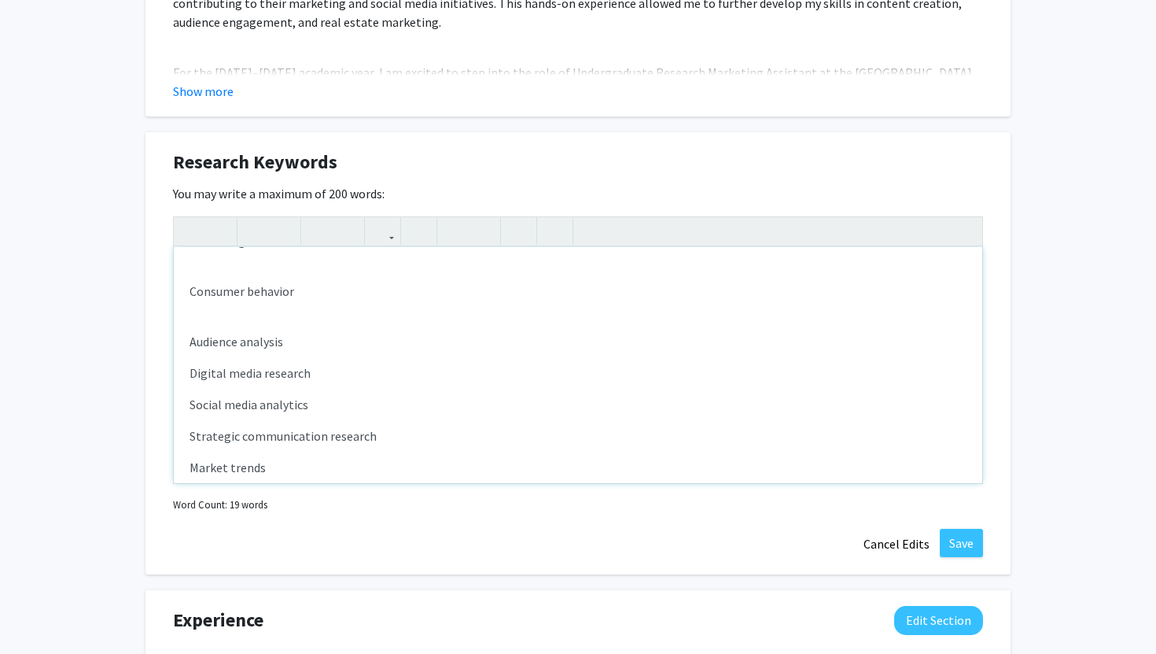
click at [202, 320] on div "Marketing research Consumer behavior Audience analysis Digital media research S…" at bounding box center [578, 365] width 809 height 236
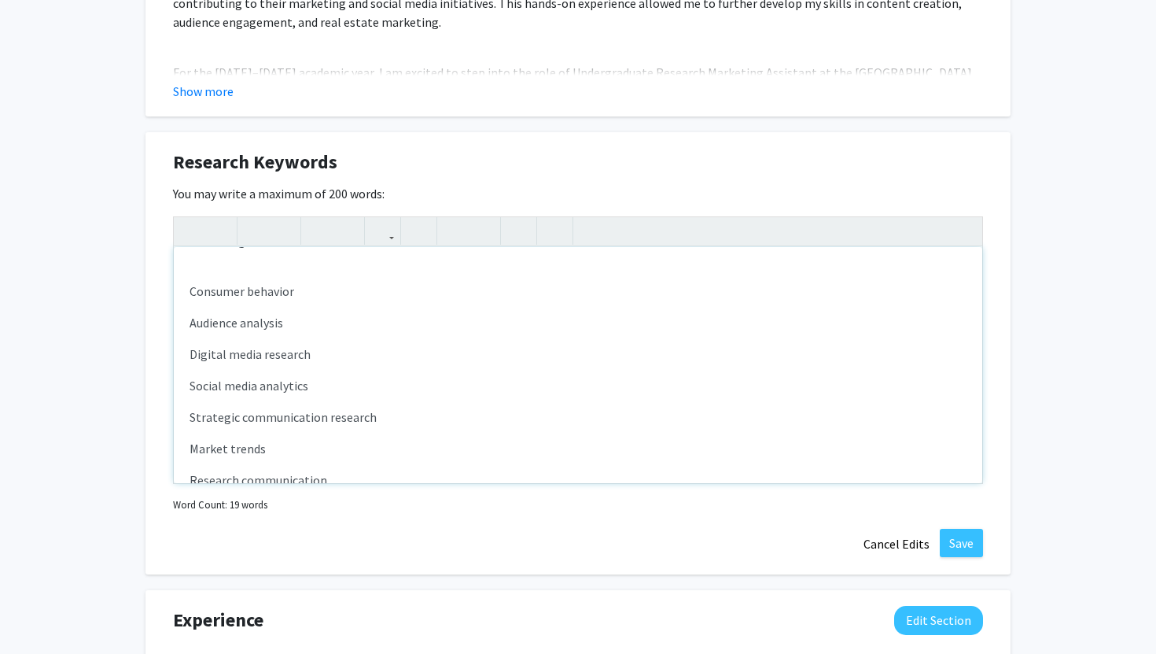
scroll to position [0, 0]
click at [205, 297] on div "Marketing research Consumer behavior Audience analysis Digital media research S…" at bounding box center [578, 365] width 809 height 236
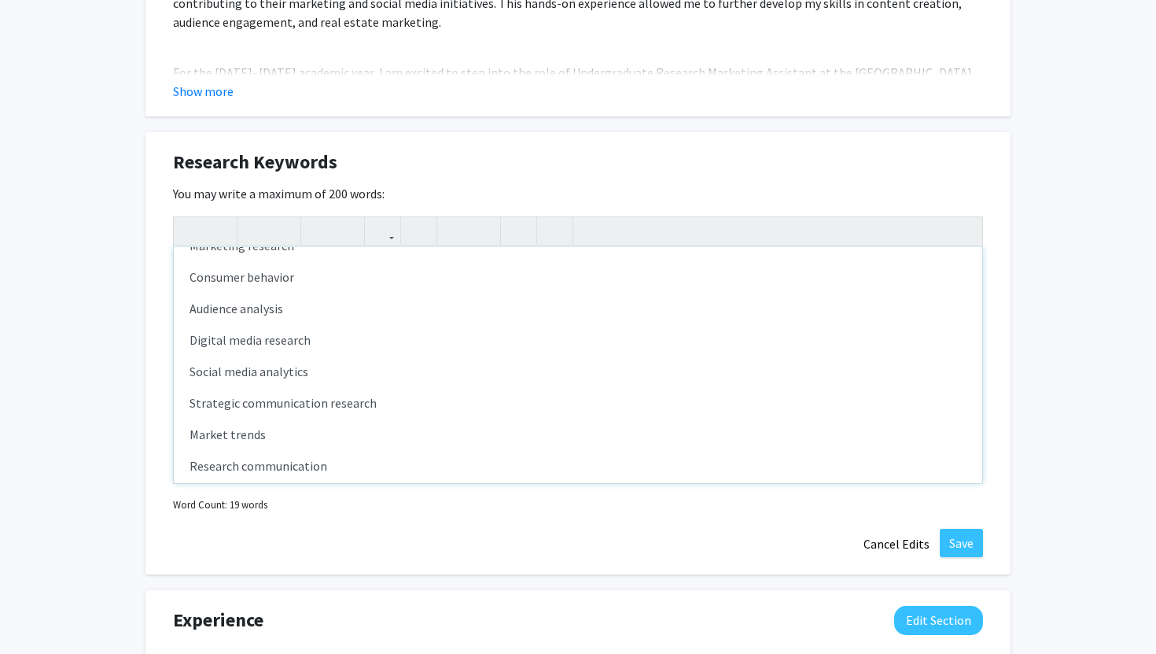
scroll to position [47, 0]
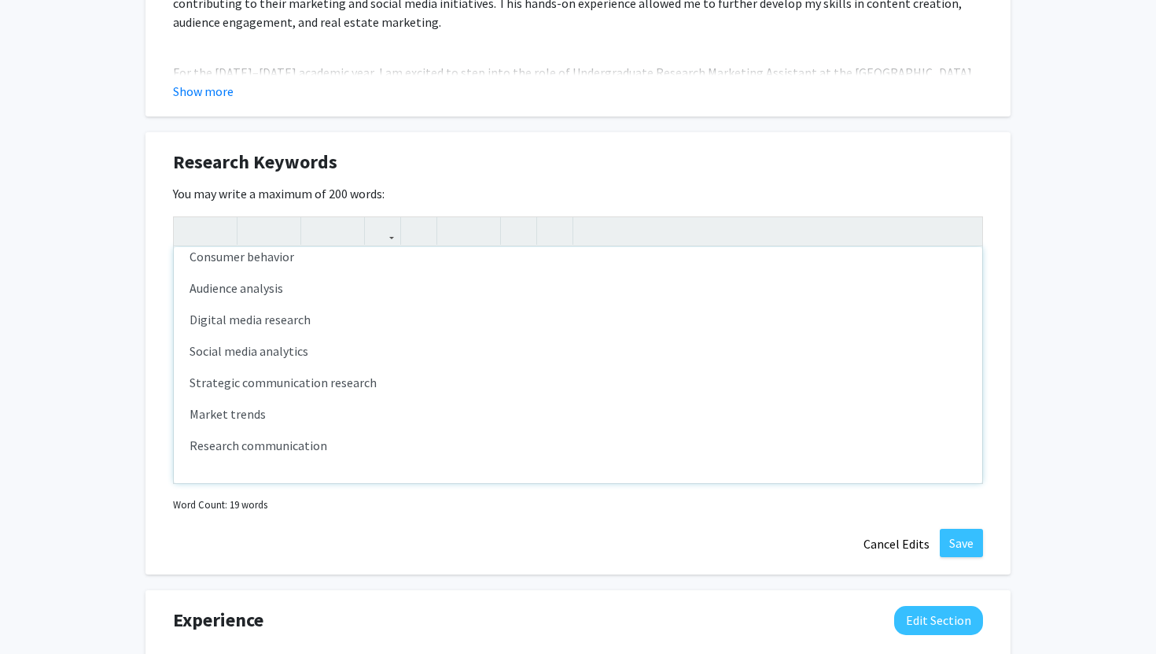
click at [341, 444] on p "Research communication" at bounding box center [578, 445] width 777 height 19
type textarea "<p>Marketing research</p><p>Consumer behavior</p><p>Audience analysis</p><p>Dig…"
click at [973, 543] on button "Save" at bounding box center [961, 543] width 43 height 28
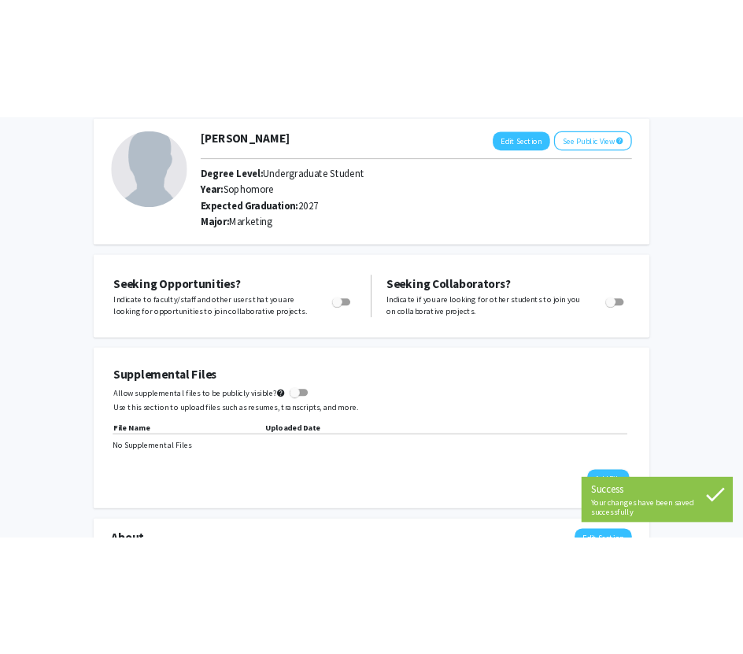
scroll to position [0, 0]
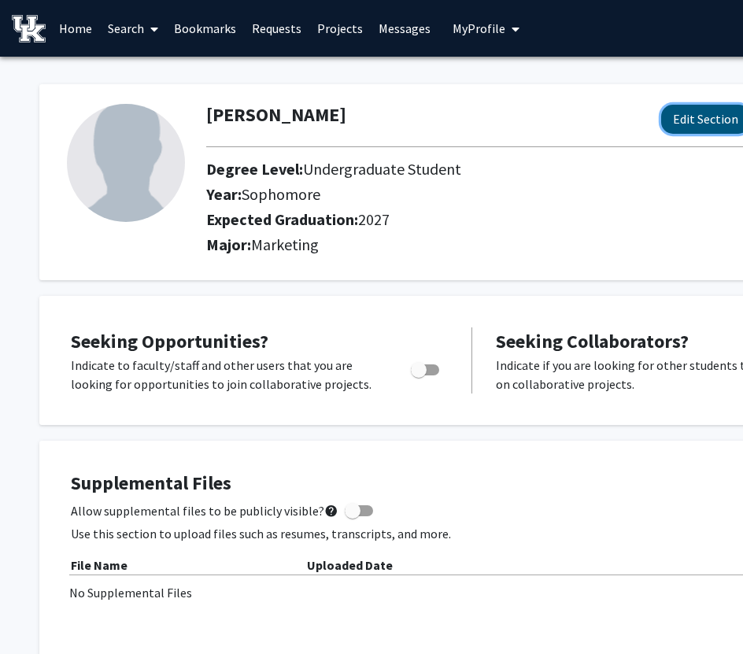
click at [685, 120] on button "Edit Section" at bounding box center [705, 119] width 89 height 29
select select "sophomore"
select select "2027"
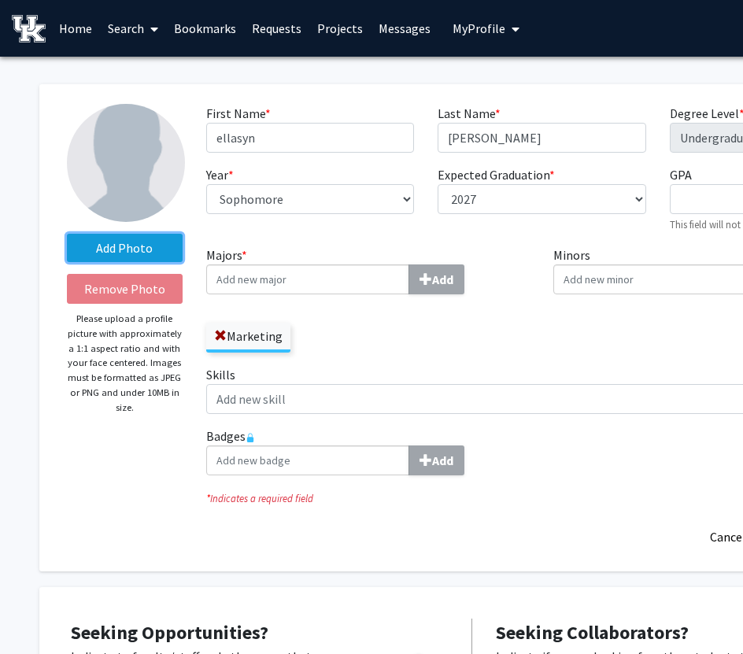
click at [138, 244] on label "Add Photo" at bounding box center [125, 248] width 116 height 28
click at [0, 0] on input "Add Photo" at bounding box center [0, 0] width 0 height 0
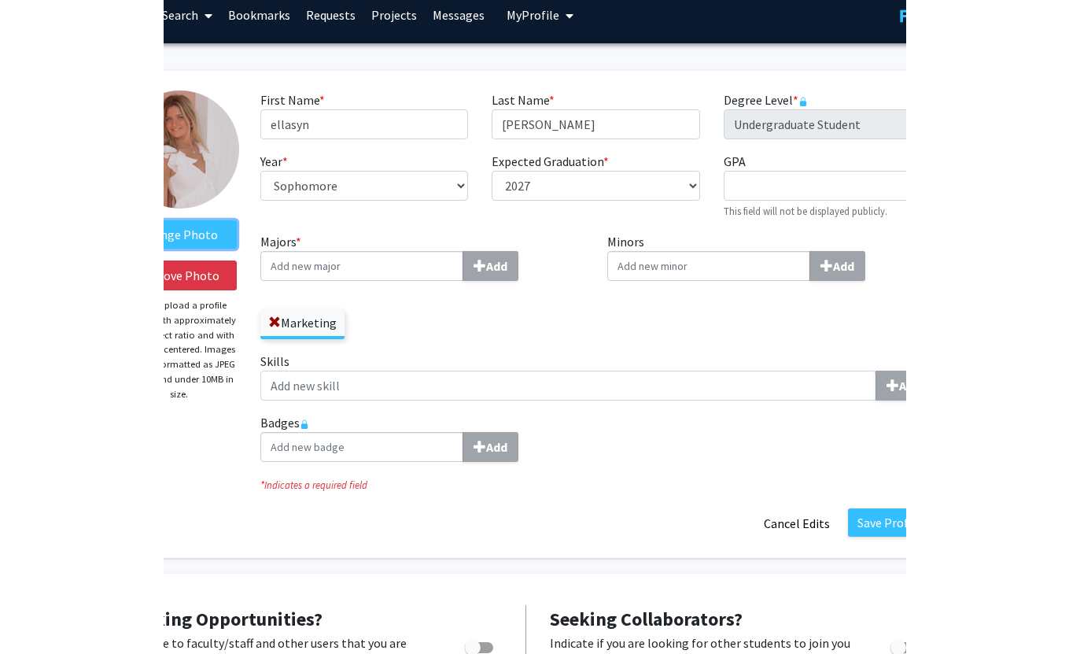
scroll to position [13, 0]
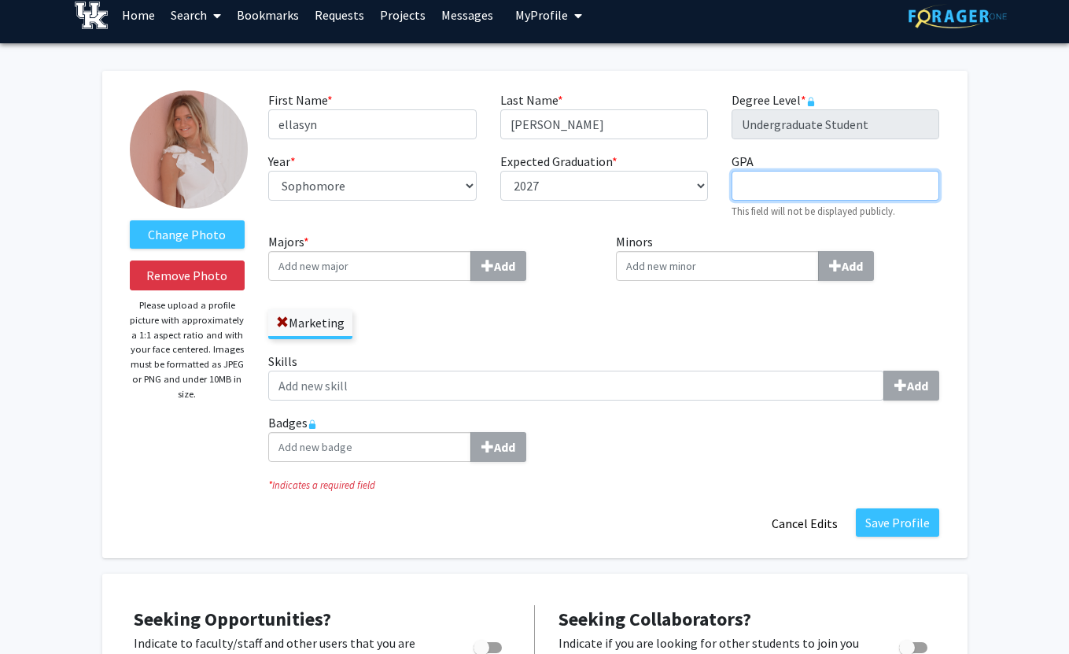
click at [820, 187] on input "GPA required" at bounding box center [836, 186] width 208 height 30
type input "4.0"
click at [901, 522] on button "Save Profile" at bounding box center [897, 522] width 83 height 28
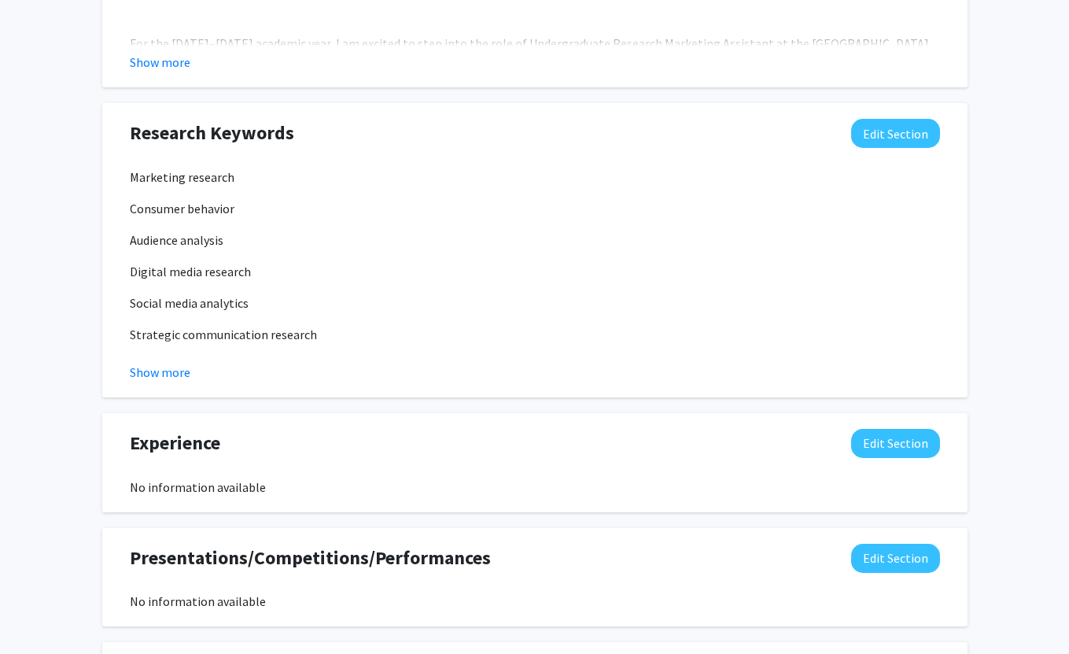
scroll to position [939, 0]
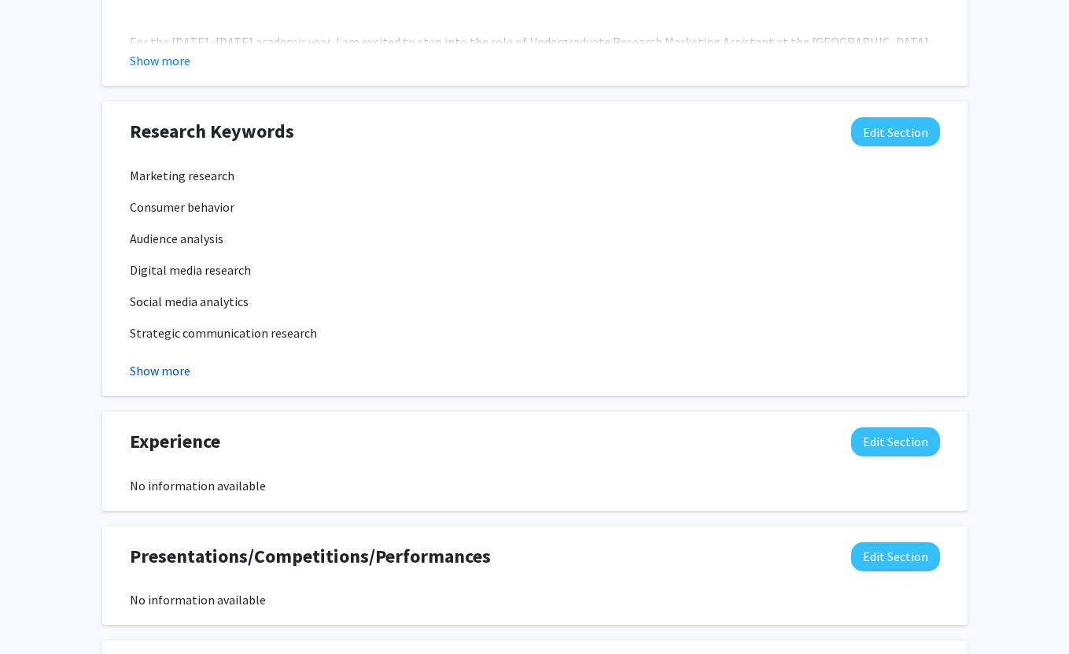
click at [173, 375] on button "Show more" at bounding box center [160, 370] width 61 height 19
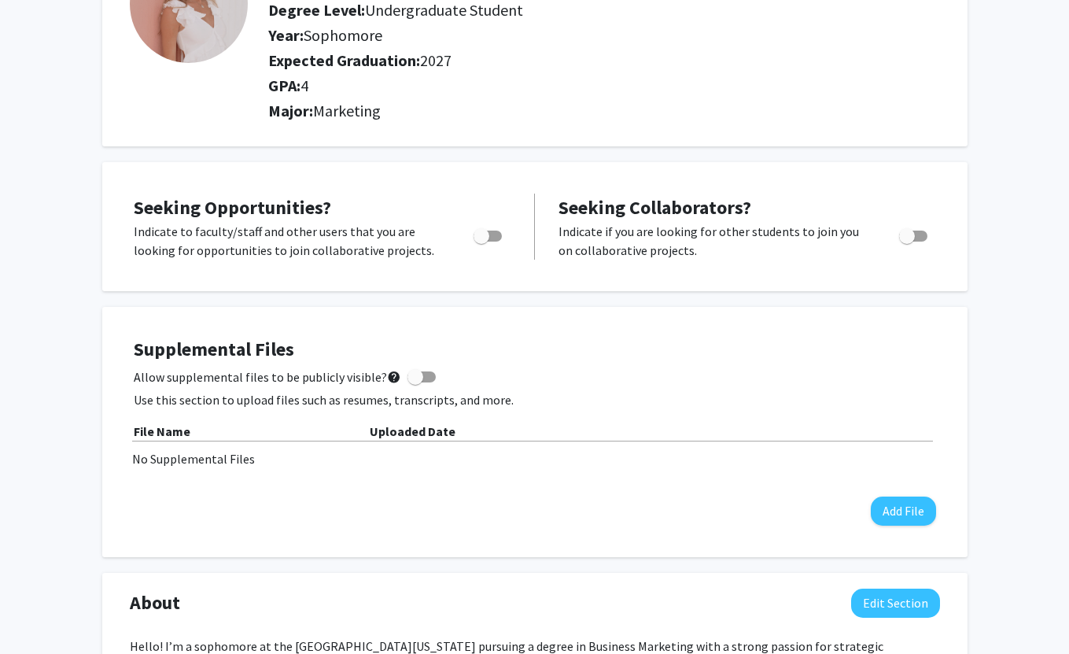
scroll to position [0, 0]
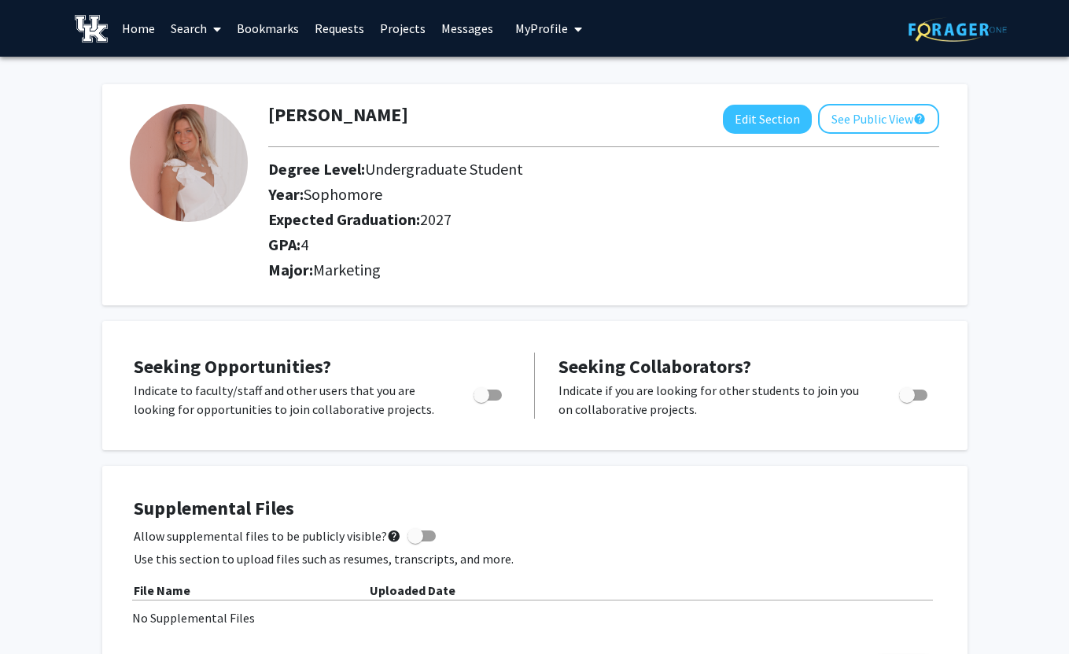
click at [141, 22] on link "Home" at bounding box center [138, 28] width 49 height 55
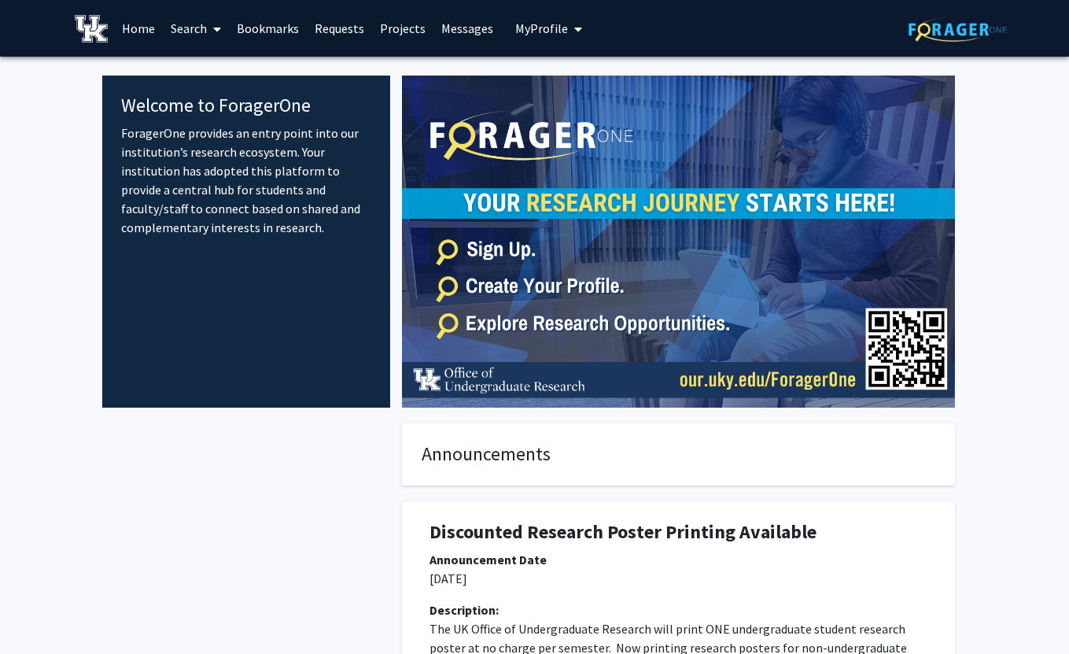
click at [189, 27] on link "Search" at bounding box center [196, 28] width 66 height 55
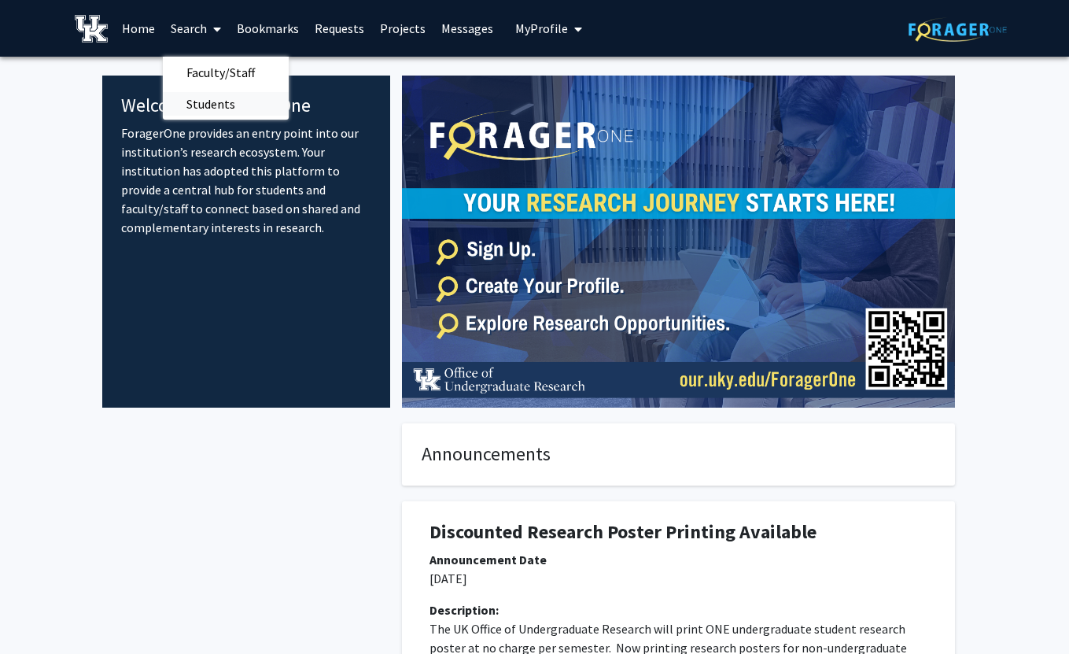
click at [210, 101] on span "Students" at bounding box center [211, 103] width 96 height 31
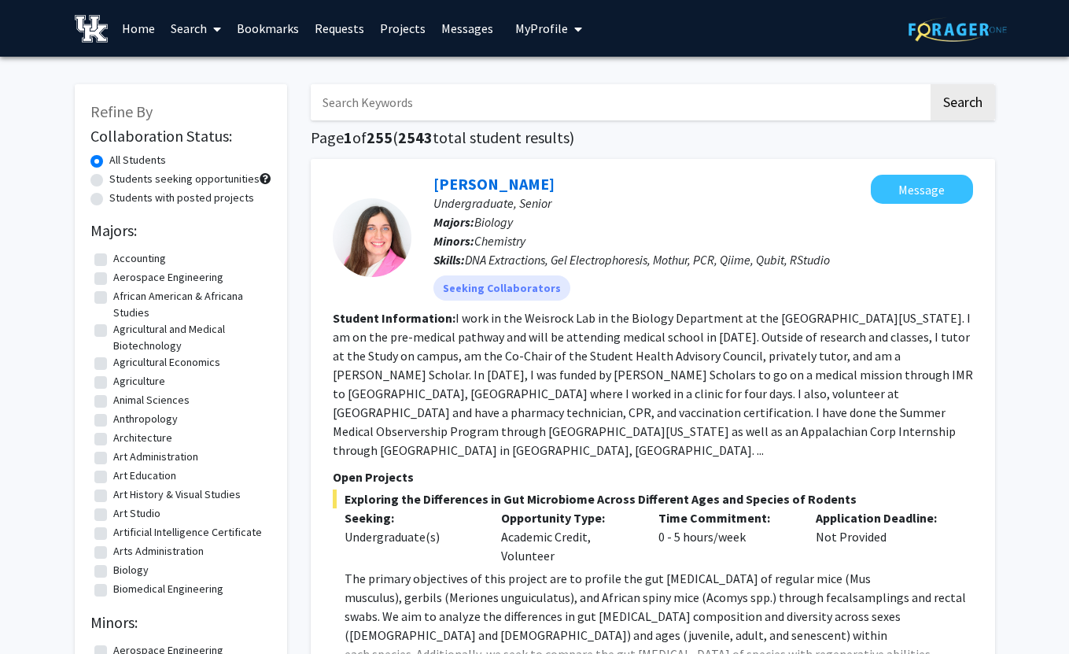
click at [188, 24] on link "Search" at bounding box center [196, 28] width 66 height 55
click at [197, 68] on span "Faculty/Staff" at bounding box center [221, 72] width 116 height 31
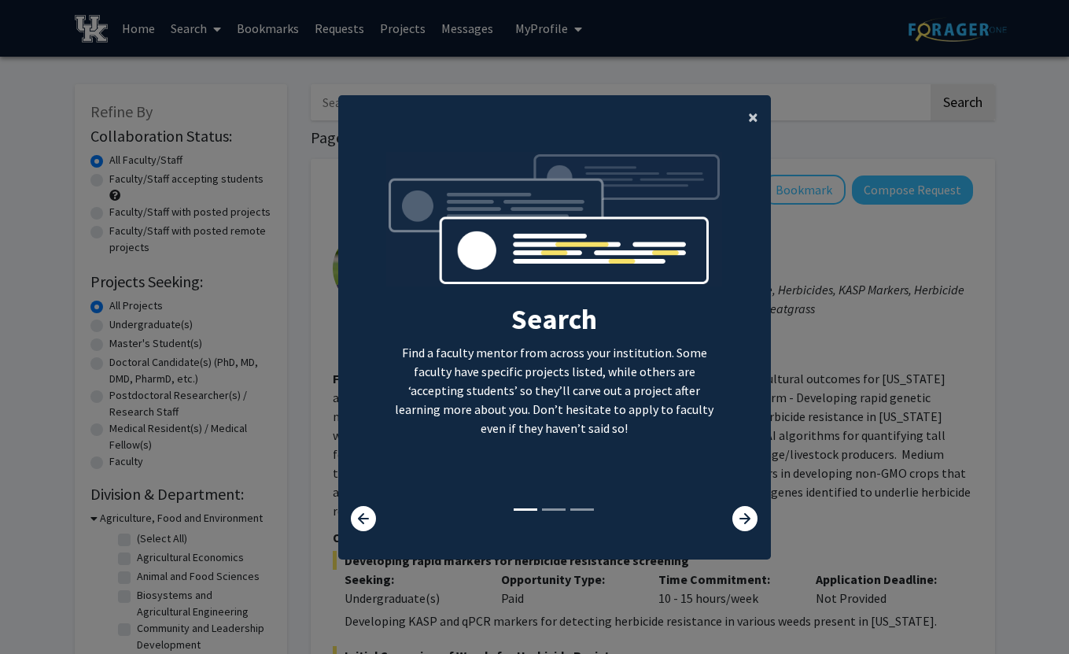
click at [758, 111] on button "×" at bounding box center [753, 117] width 35 height 44
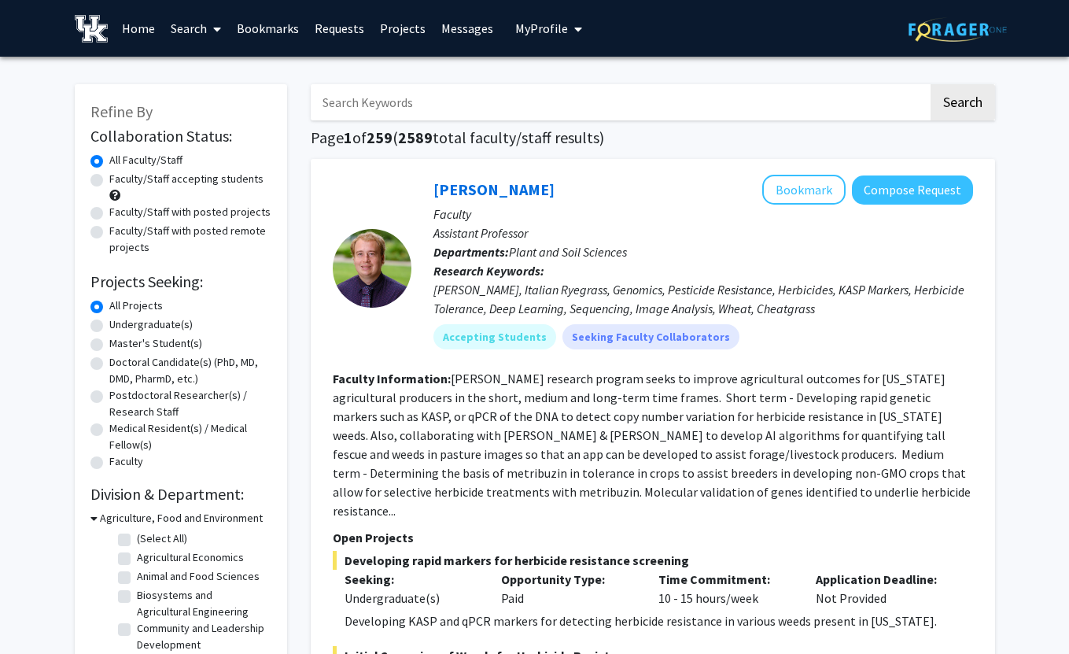
click at [524, 98] on input "Search Keywords" at bounding box center [620, 102] width 618 height 36
type input "marketing"
click at [931, 84] on button "Search" at bounding box center [963, 102] width 65 height 36
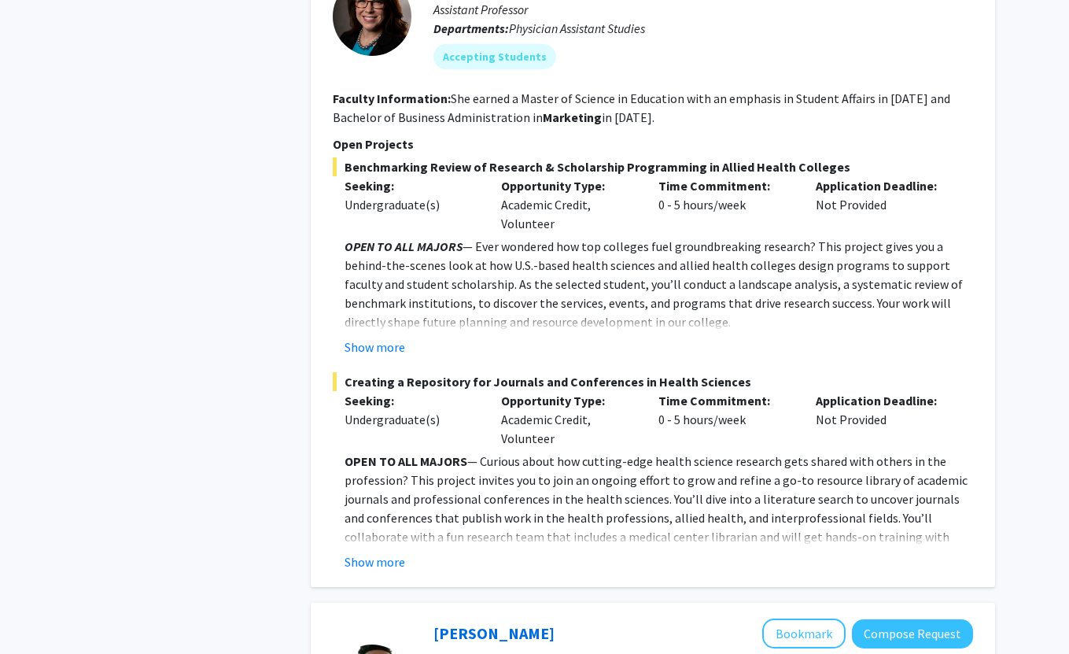
scroll to position [2307, 0]
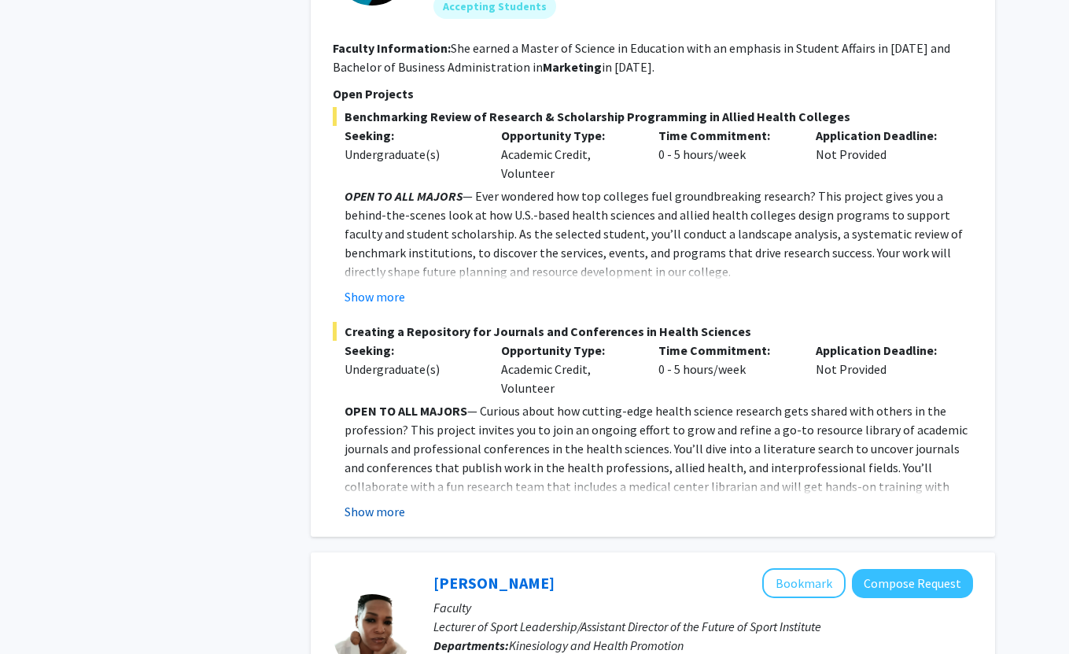
click at [367, 507] on button "Show more" at bounding box center [375, 511] width 61 height 19
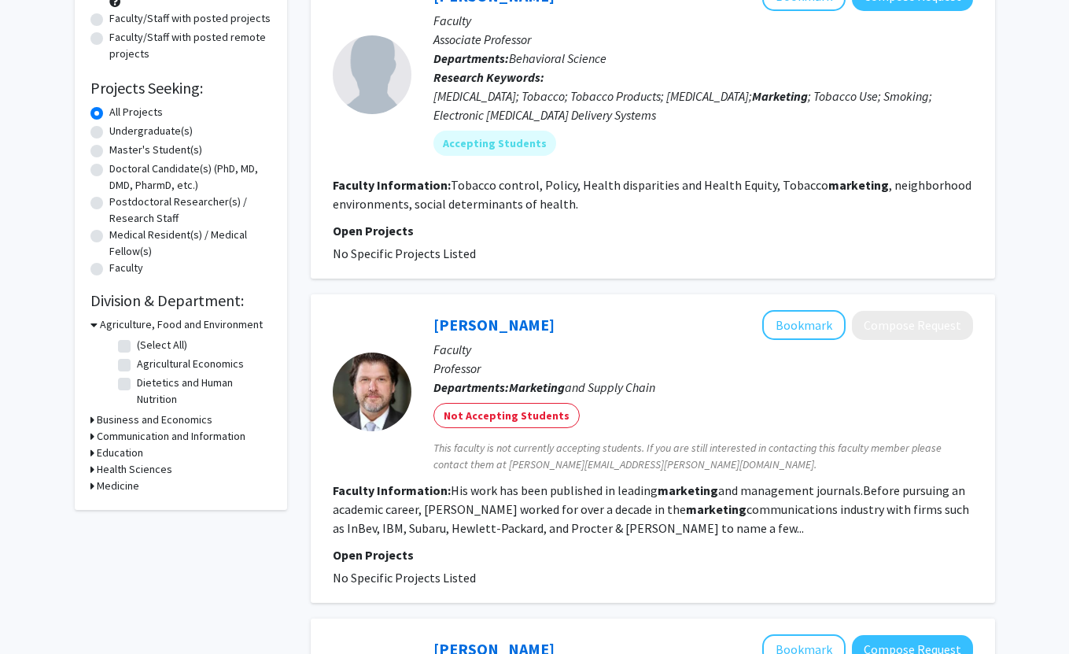
scroll to position [0, 0]
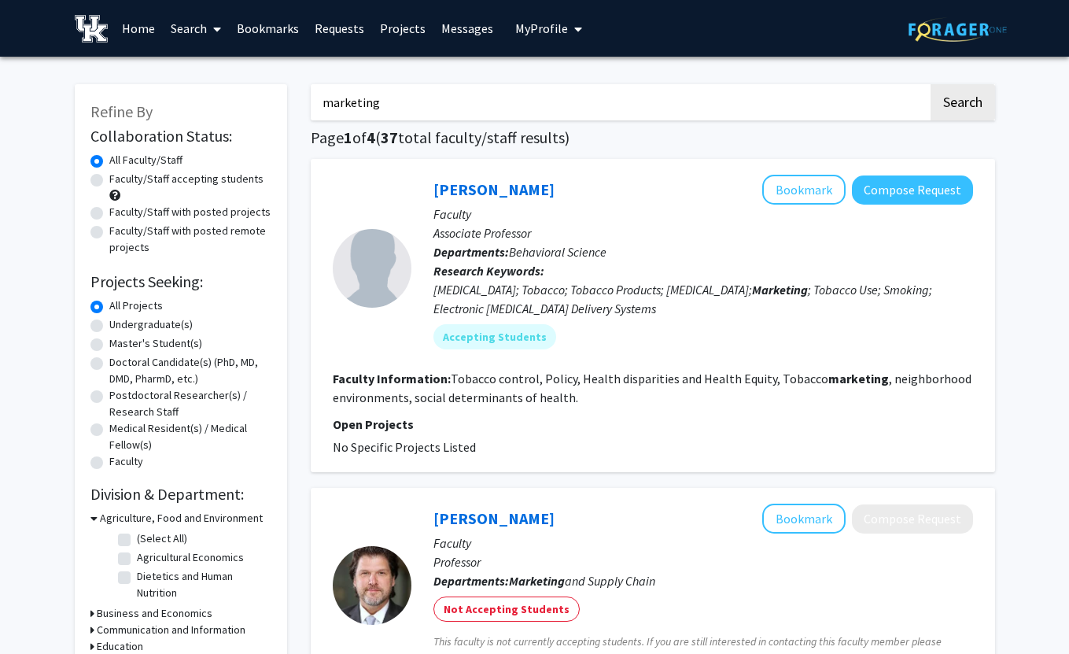
drag, startPoint x: 304, startPoint y: 161, endPoint x: 330, endPoint y: 225, distance: 69.1
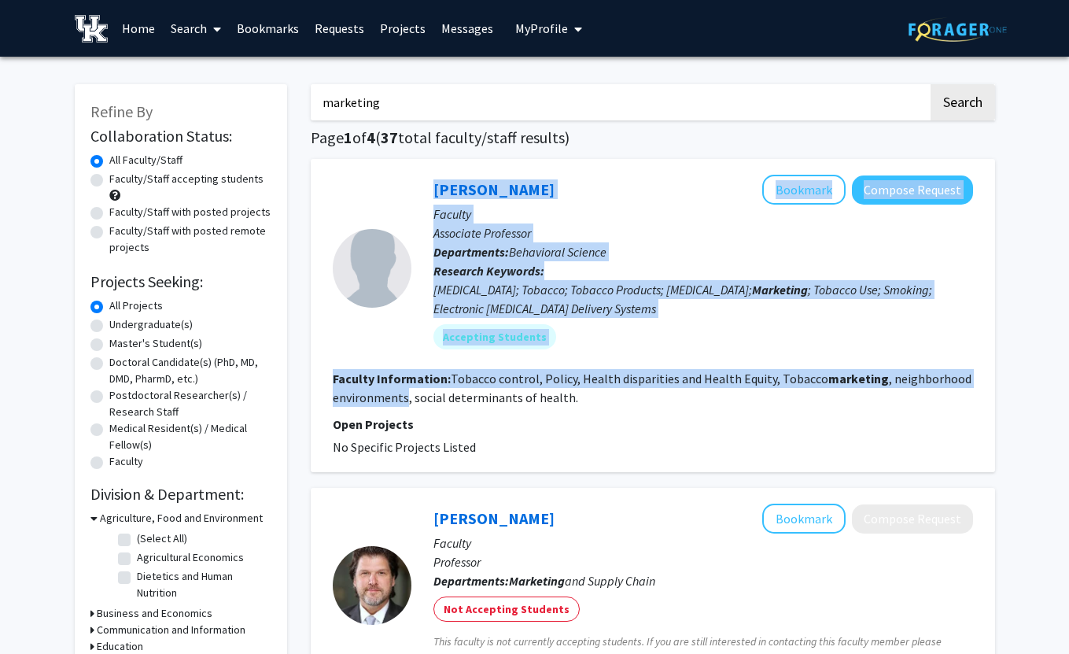
drag, startPoint x: 362, startPoint y: 186, endPoint x: 407, endPoint y: 394, distance: 213.2
click at [407, 394] on fg-search-faculty "Shyanika Rose Bookmark Compose Request Faculty Associate Professor Departments:…" at bounding box center [653, 316] width 640 height 282
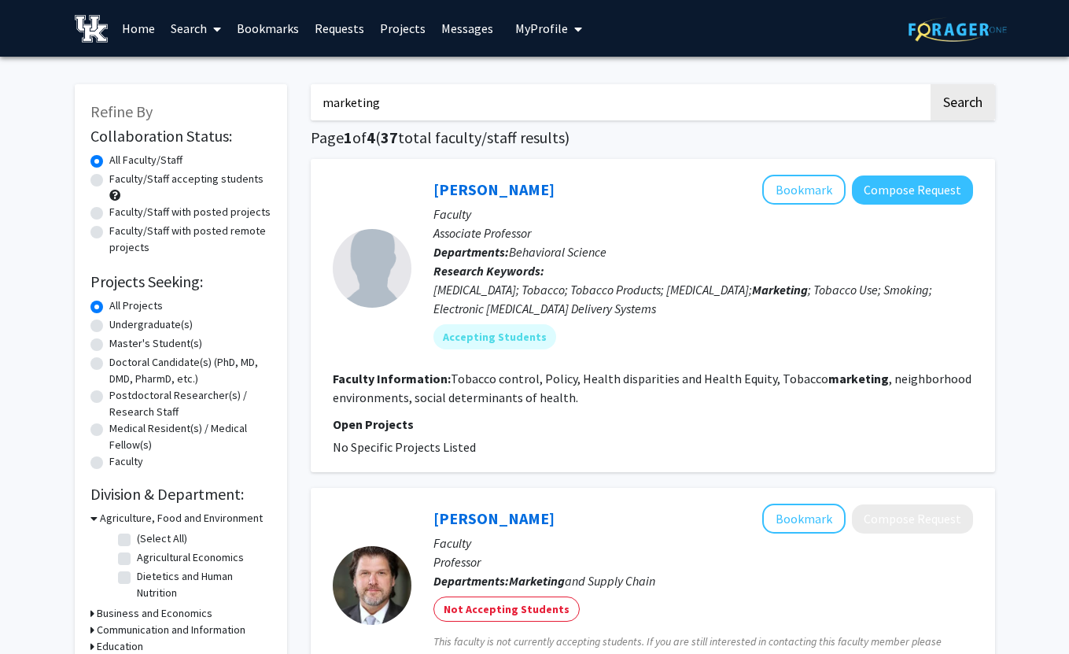
click at [407, 394] on fg-read-more "Tobacco control, Policy, Health disparities and Health Equity, Tobacco marketin…" at bounding box center [652, 388] width 639 height 35
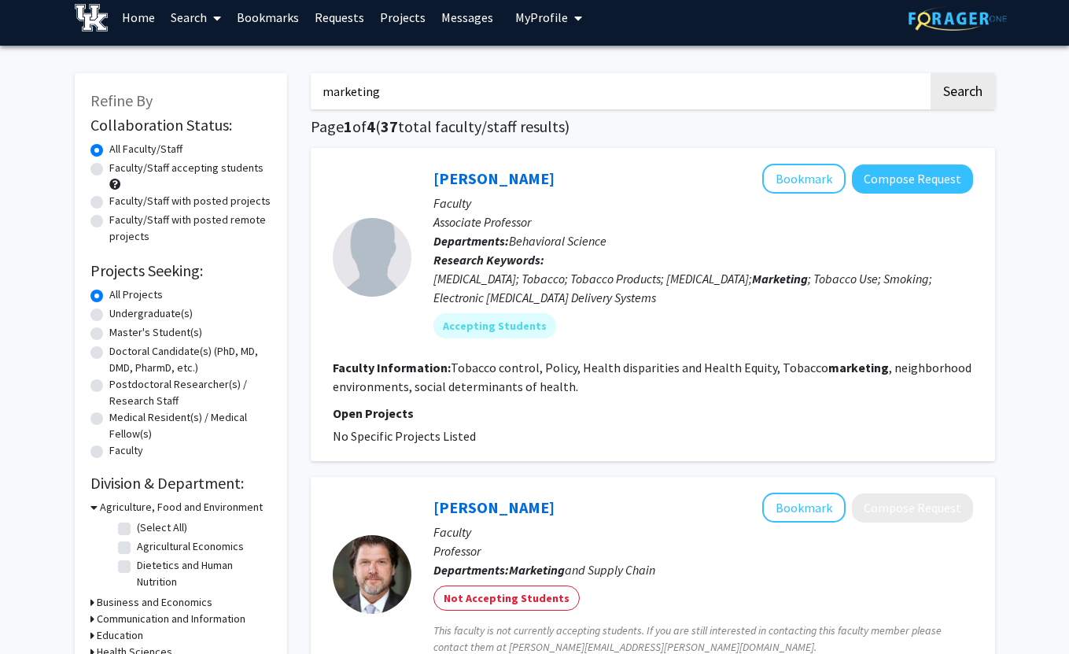
scroll to position [18, 0]
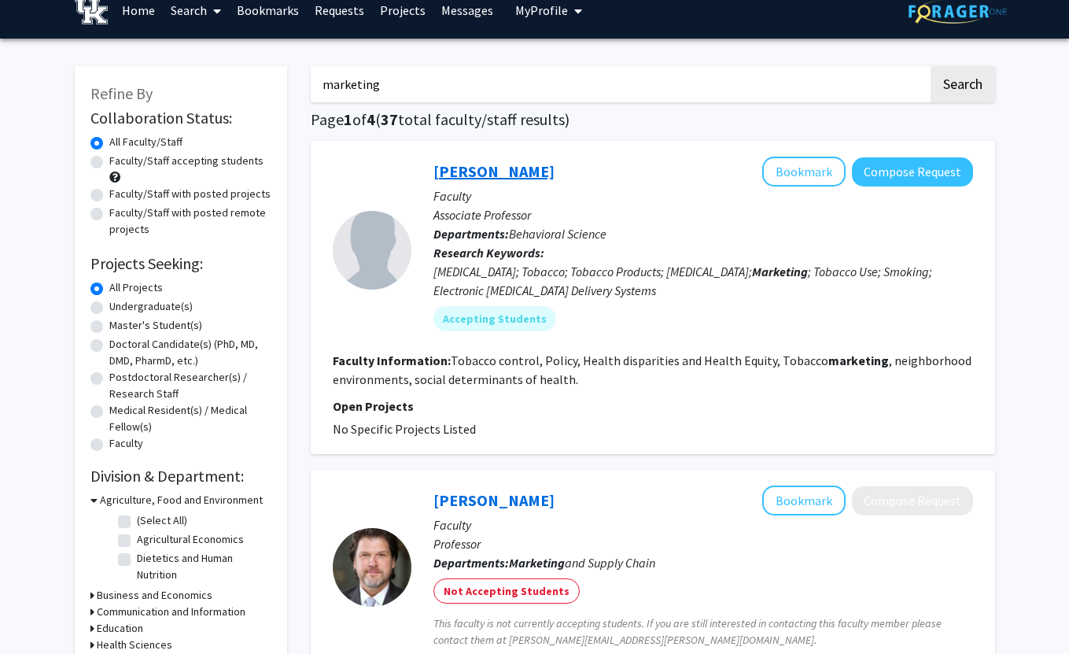
click at [481, 176] on link "[PERSON_NAME]" at bounding box center [493, 171] width 121 height 20
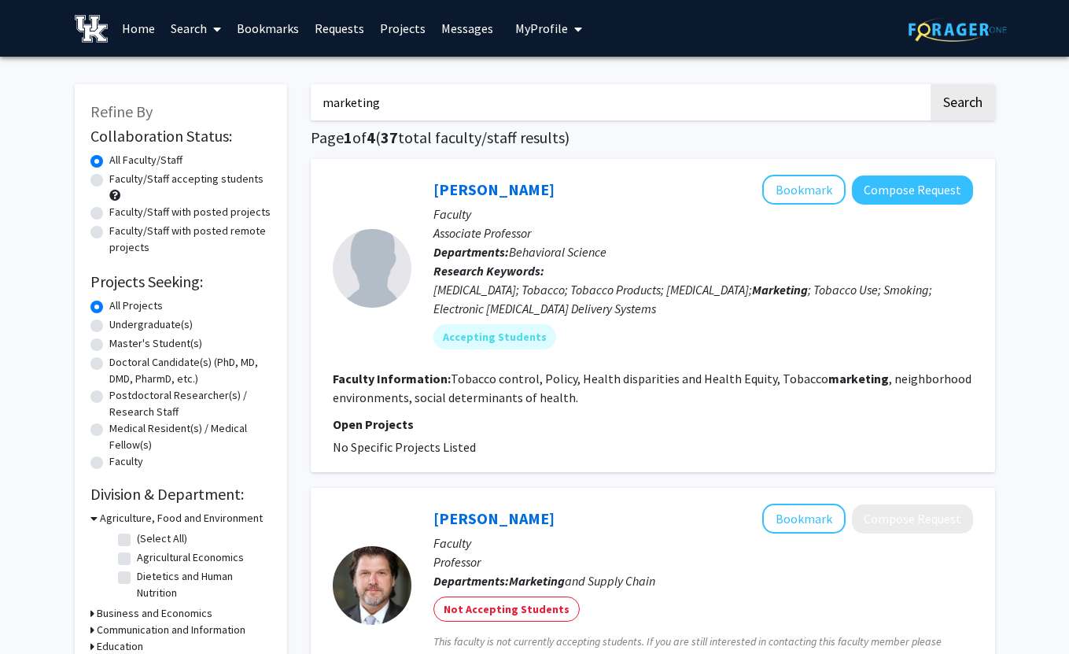
drag, startPoint x: 309, startPoint y: 272, endPoint x: 326, endPoint y: 321, distance: 51.5
drag, startPoint x: 323, startPoint y: 249, endPoint x: 341, endPoint y: 300, distance: 54.2
click at [342, 301] on div "Shyanika Rose Bookmark Compose Request Faculty Associate Professor Departments:…" at bounding box center [653, 315] width 684 height 313
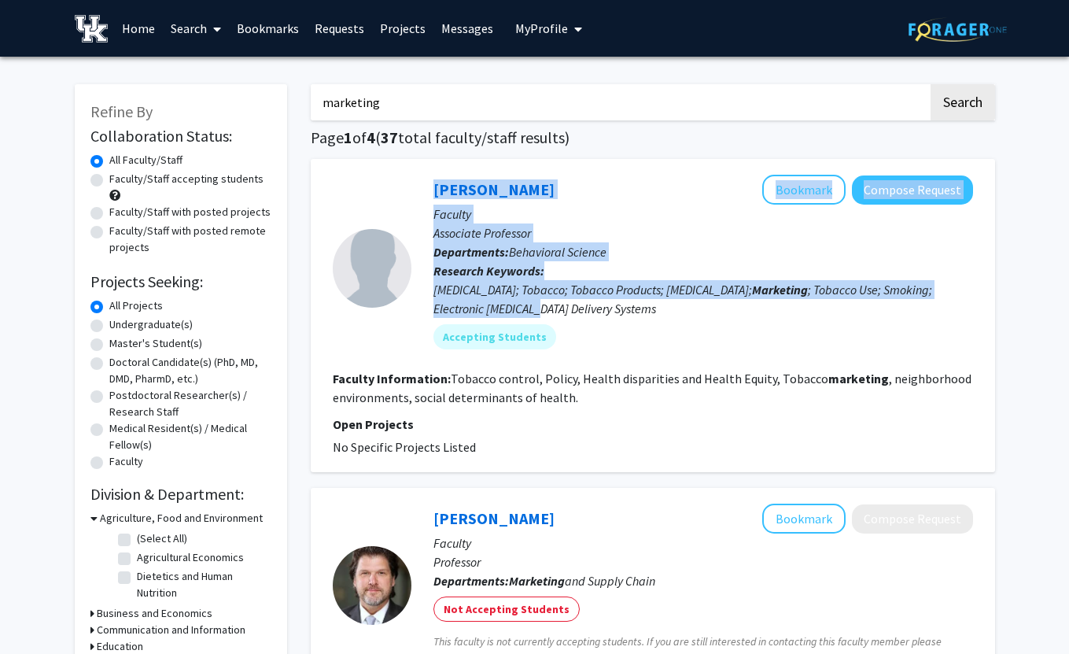
drag, startPoint x: 414, startPoint y: 302, endPoint x: 323, endPoint y: 224, distance: 119.4
click at [323, 224] on div "Shyanika Rose Bookmark Compose Request Faculty Associate Professor Departments:…" at bounding box center [653, 315] width 684 height 313
click at [322, 223] on div "Shyanika Rose Bookmark Compose Request Faculty Associate Professor Departments:…" at bounding box center [653, 315] width 684 height 313
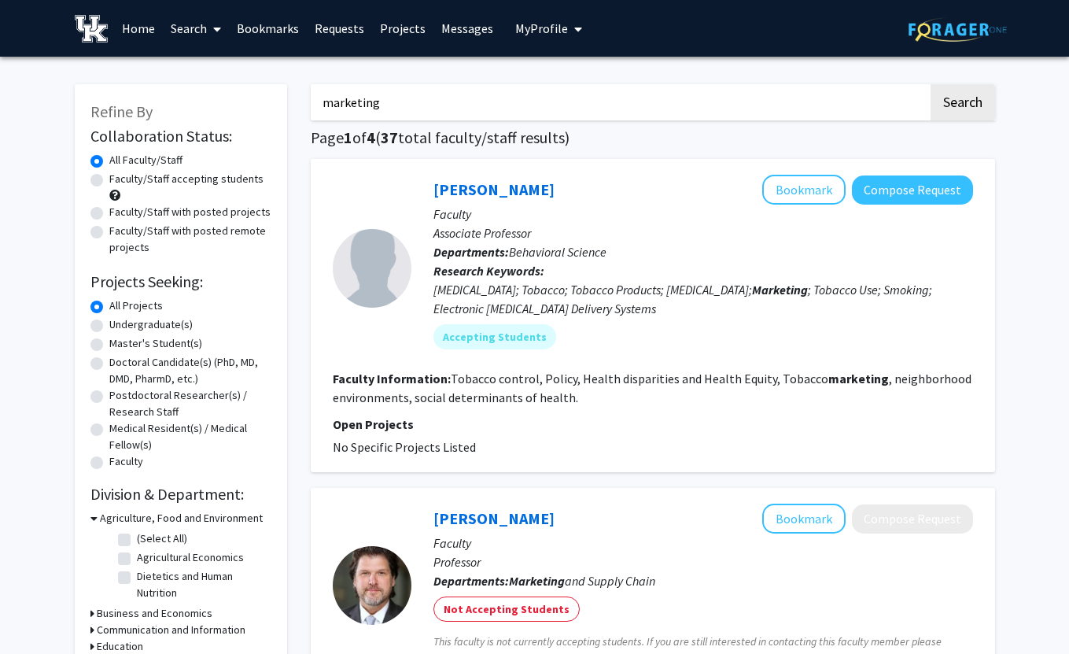
drag, startPoint x: 374, startPoint y: 96, endPoint x: 323, endPoint y: 94, distance: 51.2
click at [323, 94] on input "marketing" at bounding box center [620, 102] width 618 height 36
click at [430, 101] on input "earth environment" at bounding box center [620, 102] width 618 height 36
click at [931, 84] on button "Search" at bounding box center [963, 102] width 65 height 36
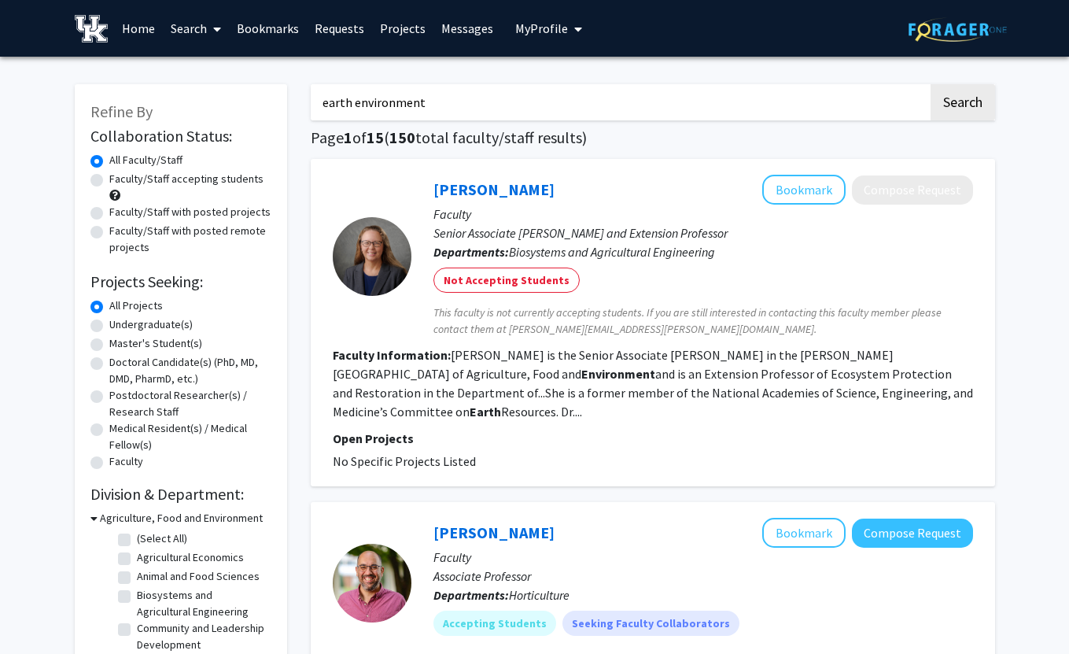
drag, startPoint x: 433, startPoint y: 108, endPoint x: 277, endPoint y: 108, distance: 155.8
type input "f"
click at [931, 84] on button "Search" at bounding box center [963, 102] width 65 height 36
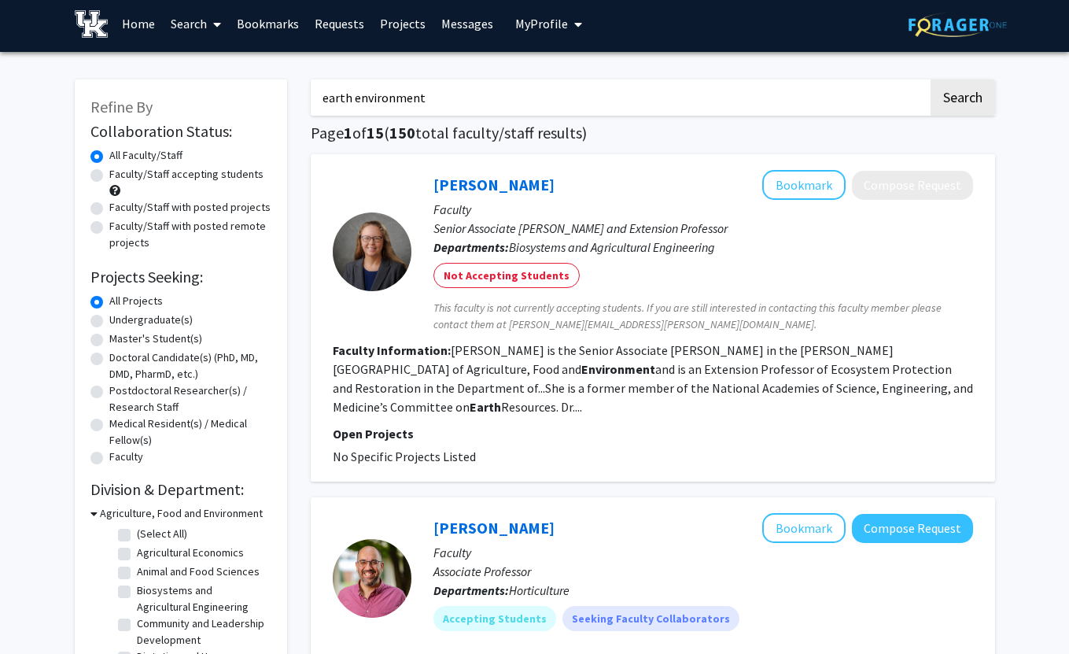
scroll to position [6, 0]
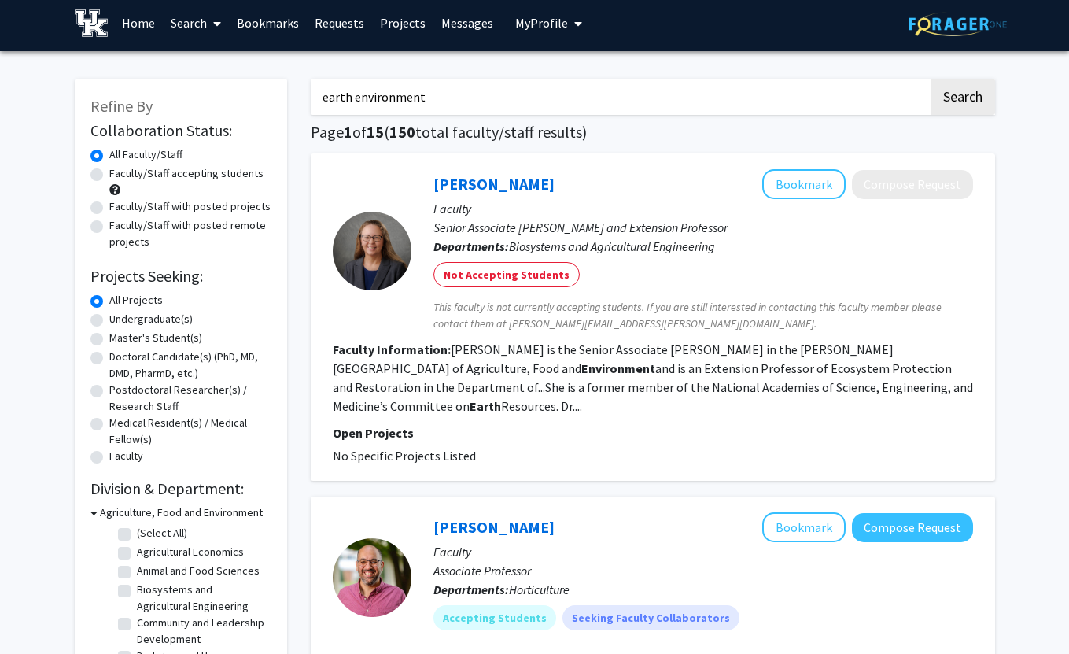
drag, startPoint x: 356, startPoint y: 98, endPoint x: 316, endPoint y: 97, distance: 39.3
click at [315, 97] on input "earth environment" at bounding box center [620, 97] width 618 height 36
click at [426, 94] on input "environment" at bounding box center [620, 97] width 618 height 36
click at [931, 79] on button "Search" at bounding box center [963, 97] width 65 height 36
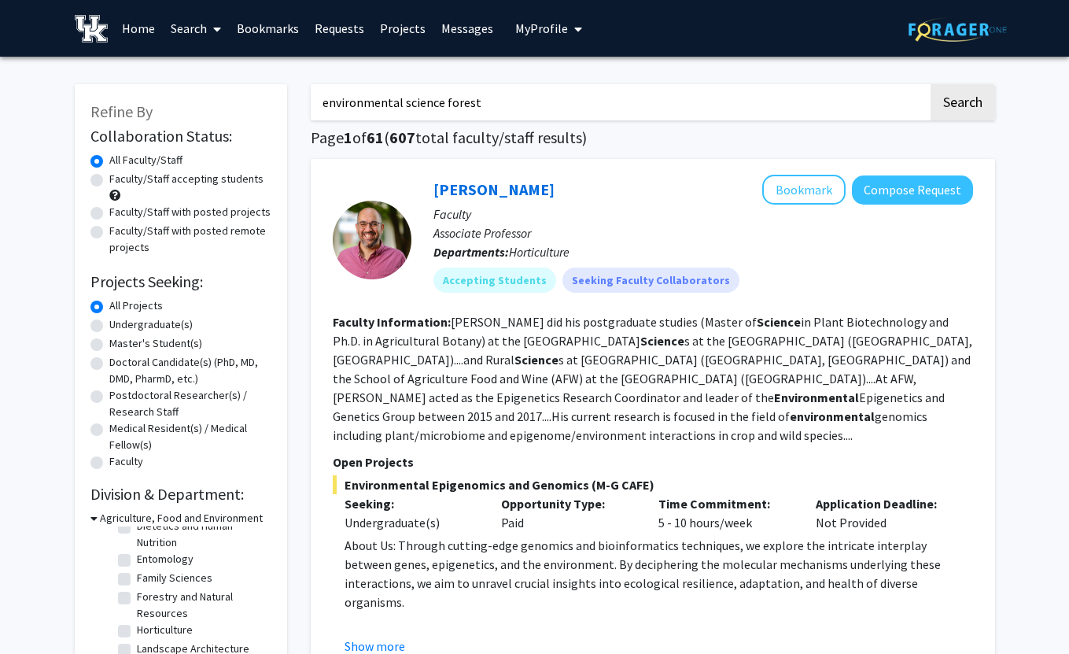
type input "environmental science forest"
click at [931, 84] on button "Search" at bounding box center [963, 102] width 65 height 36
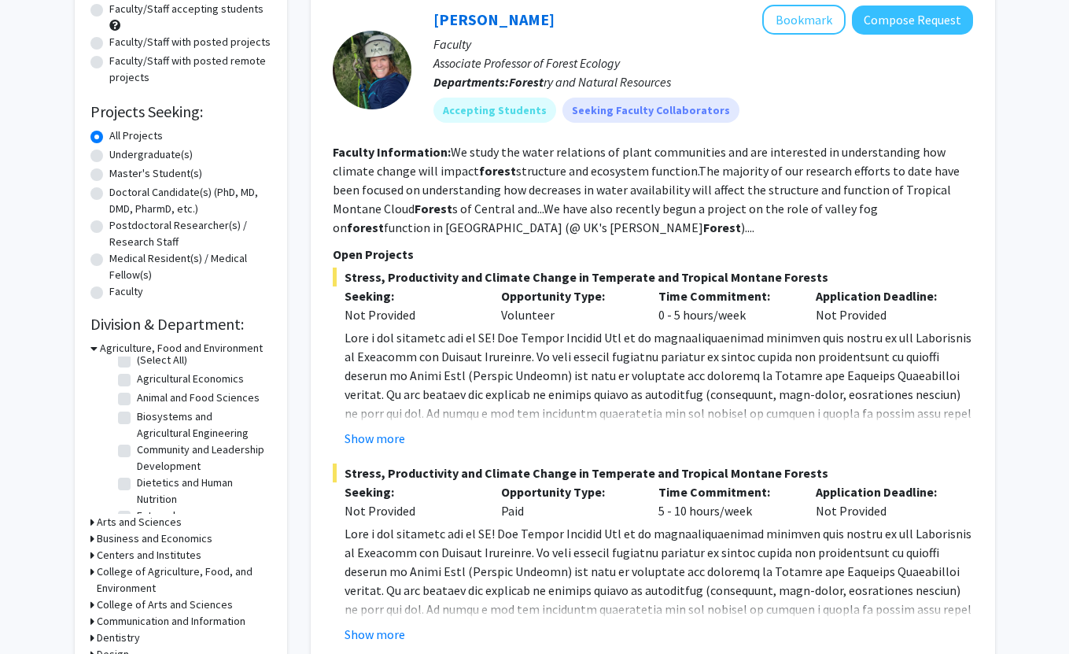
scroll to position [11, 0]
click at [159, 525] on h3 "Arts and Sciences" at bounding box center [139, 522] width 85 height 17
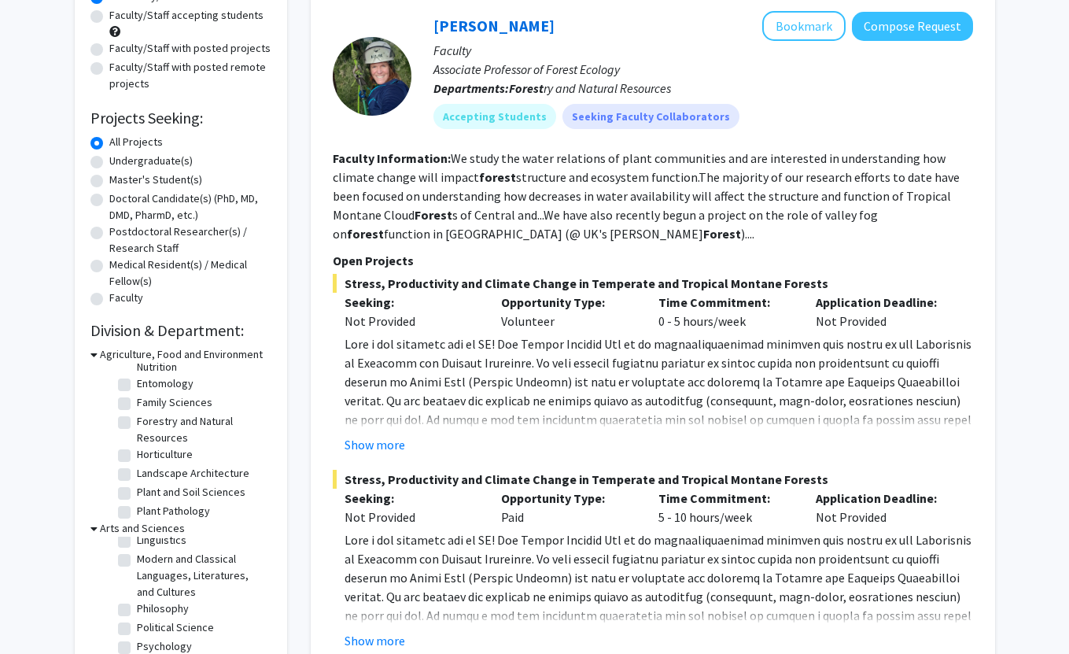
scroll to position [168, 0]
click at [137, 397] on label "Forestry and Natural Resources" at bounding box center [202, 408] width 131 height 33
click at [137, 397] on input "Forestry and Natural Resources" at bounding box center [142, 397] width 10 height 10
checkbox input "true"
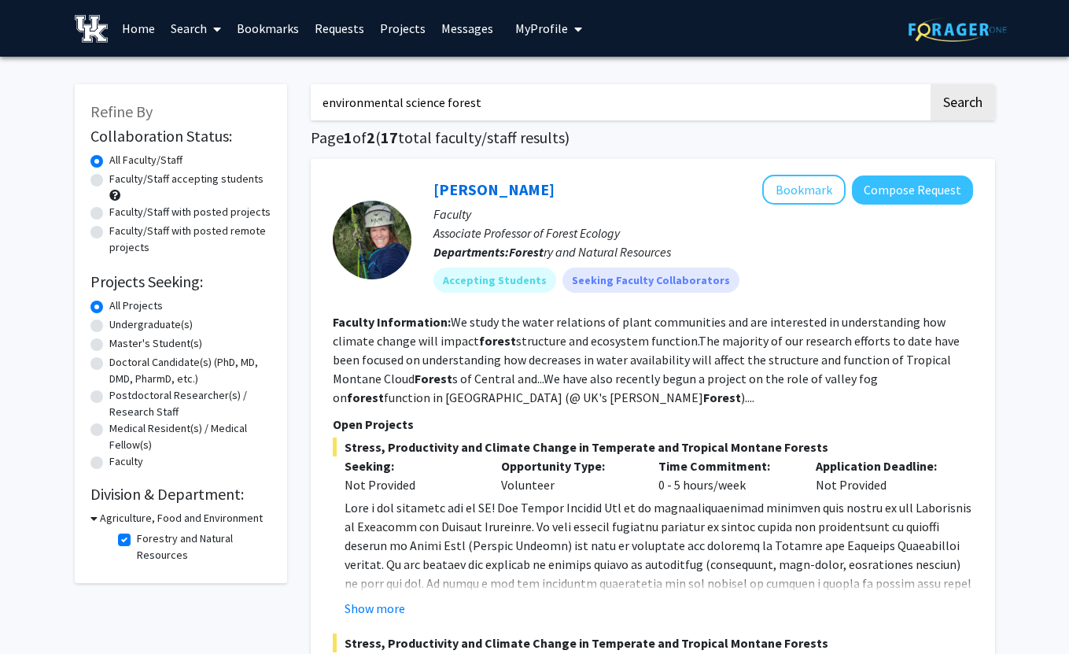
drag, startPoint x: 483, startPoint y: 105, endPoint x: 441, endPoint y: 108, distance: 42.5
click at [441, 108] on input "environmental science forest" at bounding box center [620, 102] width 618 height 36
type input "environmental science"
click at [931, 84] on button "Search" at bounding box center [963, 102] width 65 height 36
checkbox input "false"
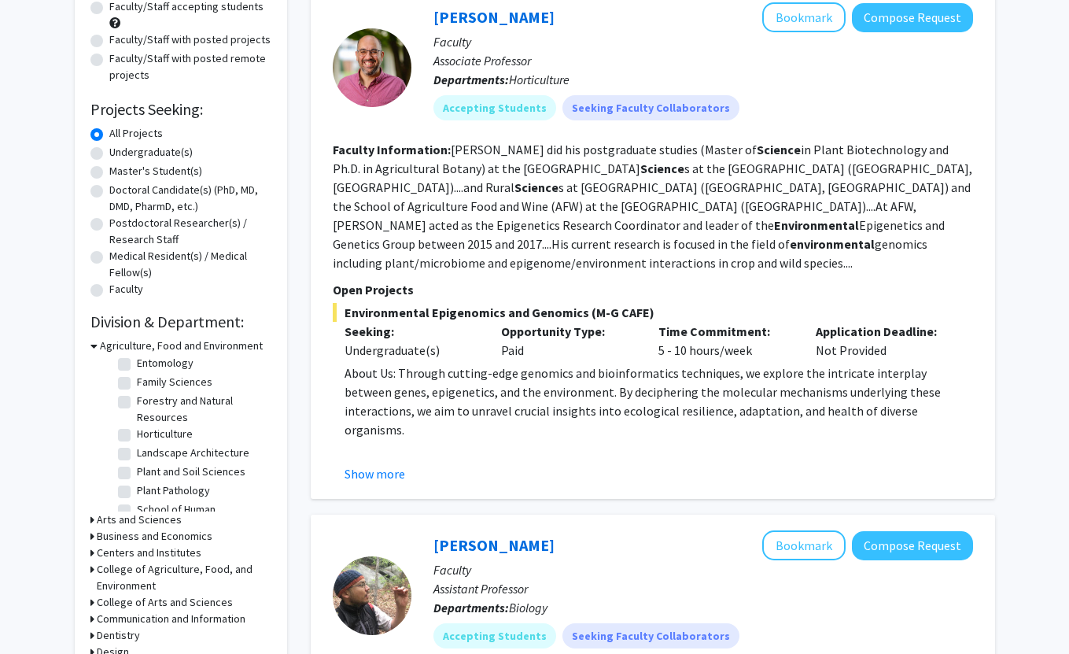
scroll to position [163, 0]
click at [137, 394] on label "Forestry and Natural Resources" at bounding box center [202, 405] width 131 height 33
click at [137, 394] on input "Forestry and Natural Resources" at bounding box center [142, 394] width 10 height 10
checkbox input "true"
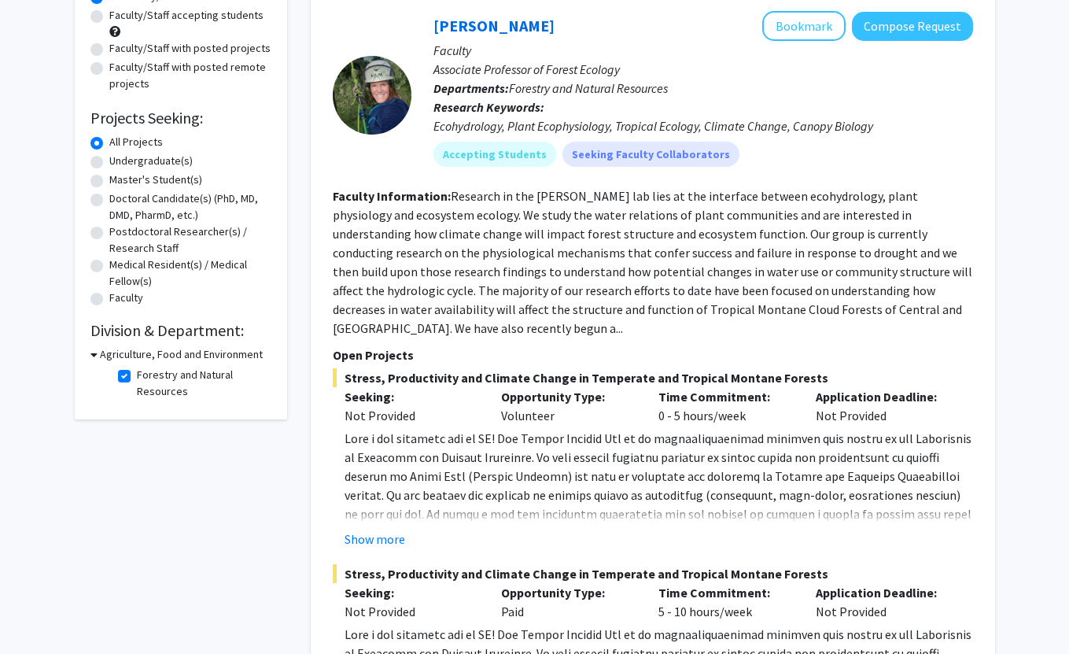
scroll to position [161, 0]
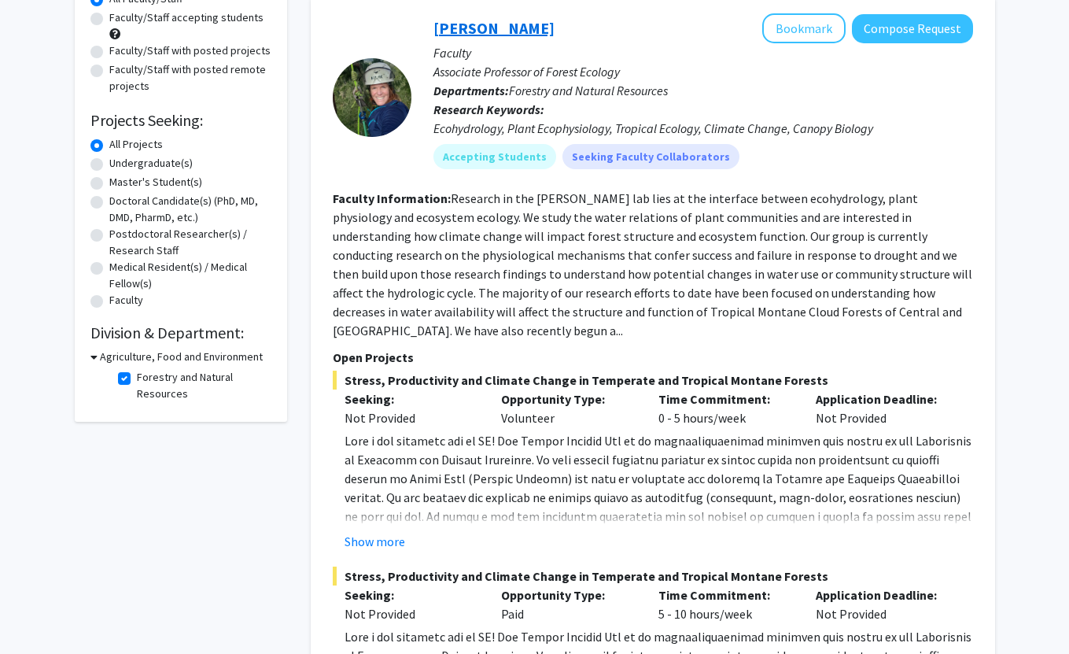
click at [503, 26] on link "[PERSON_NAME]" at bounding box center [493, 28] width 121 height 20
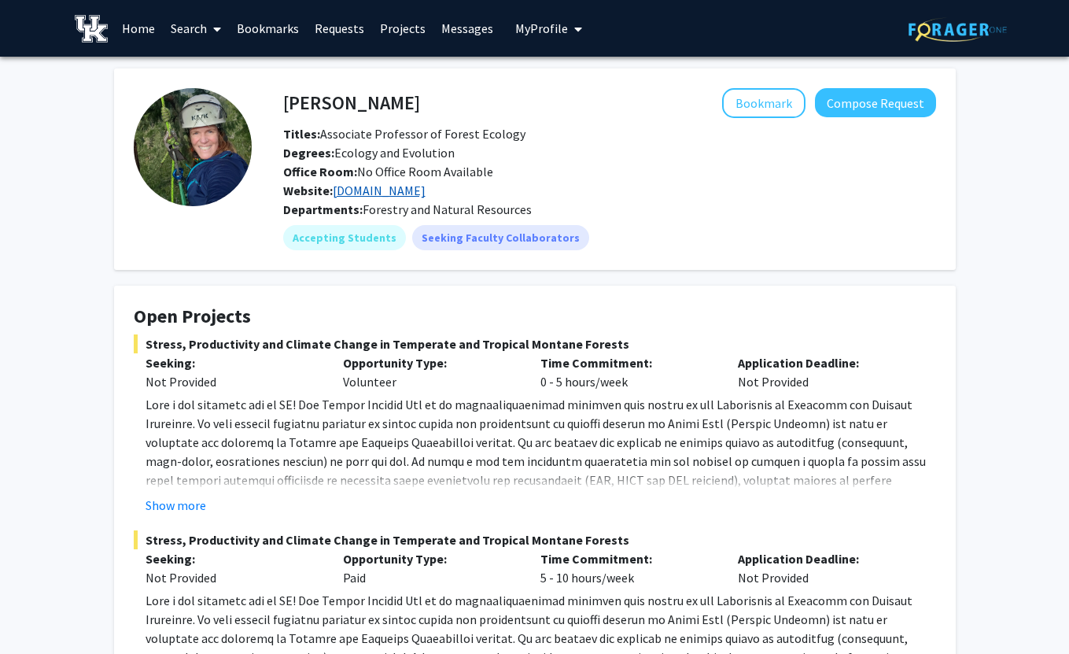
click at [404, 190] on link "[DOMAIN_NAME]" at bounding box center [379, 191] width 93 height 16
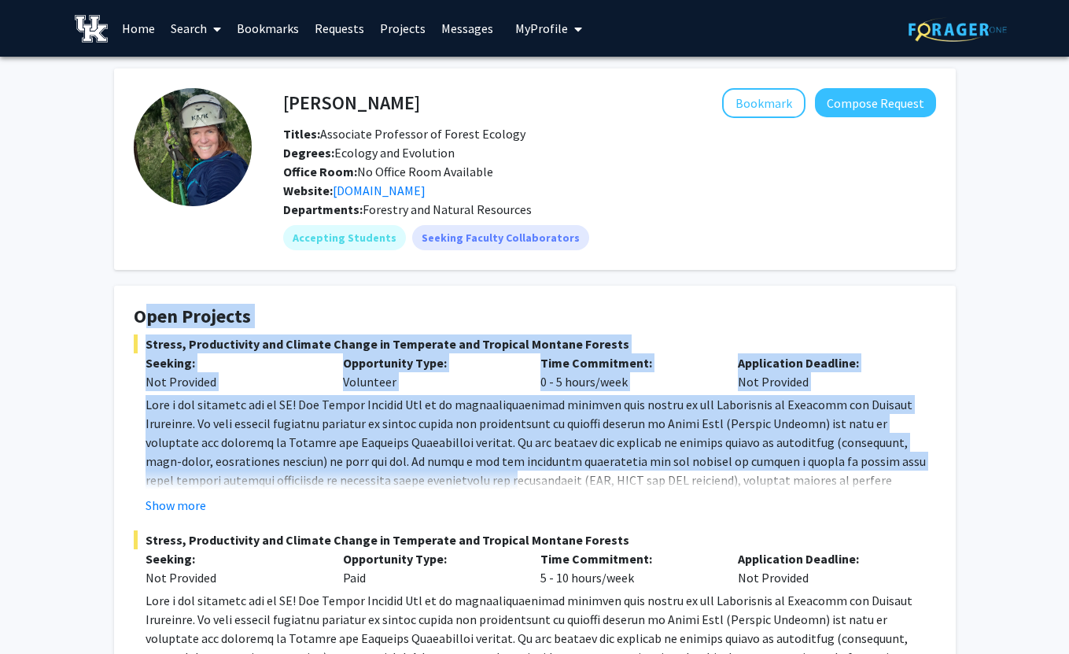
drag, startPoint x: 475, startPoint y: 276, endPoint x: 450, endPoint y: 471, distance: 196.7
click at [450, 471] on p at bounding box center [541, 470] width 791 height 151
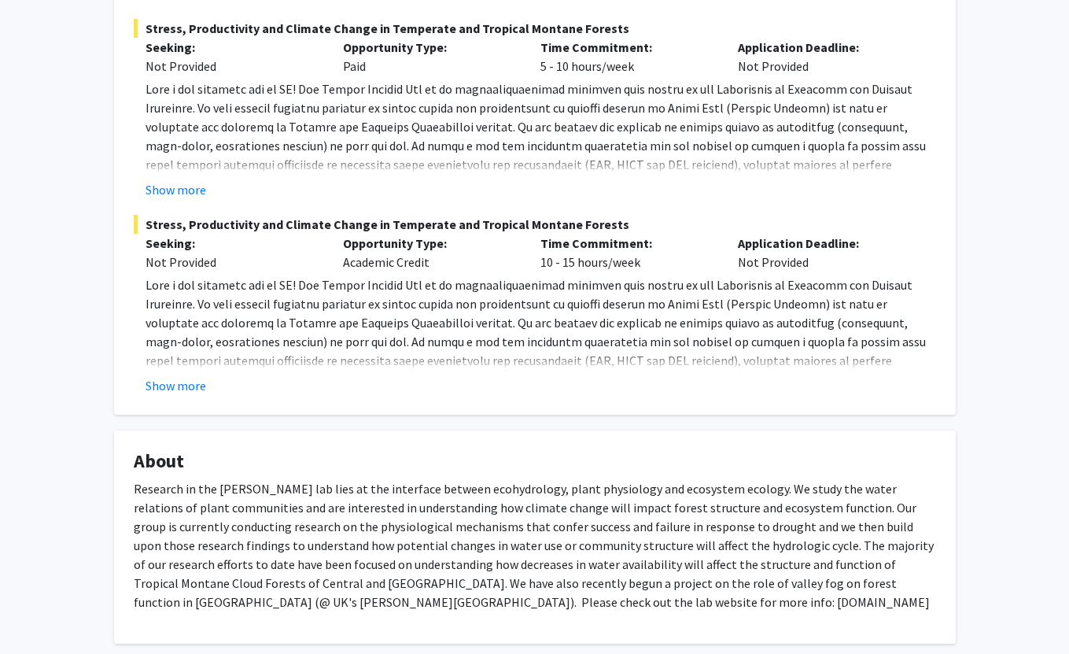
scroll to position [460, 0]
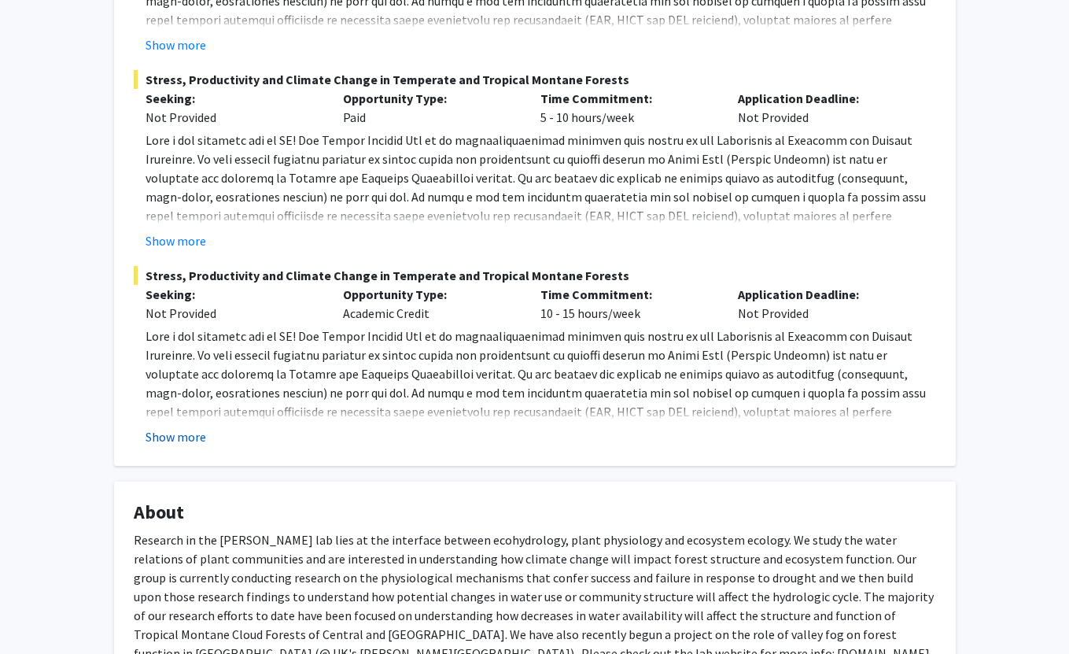
click at [178, 440] on button "Show more" at bounding box center [176, 436] width 61 height 19
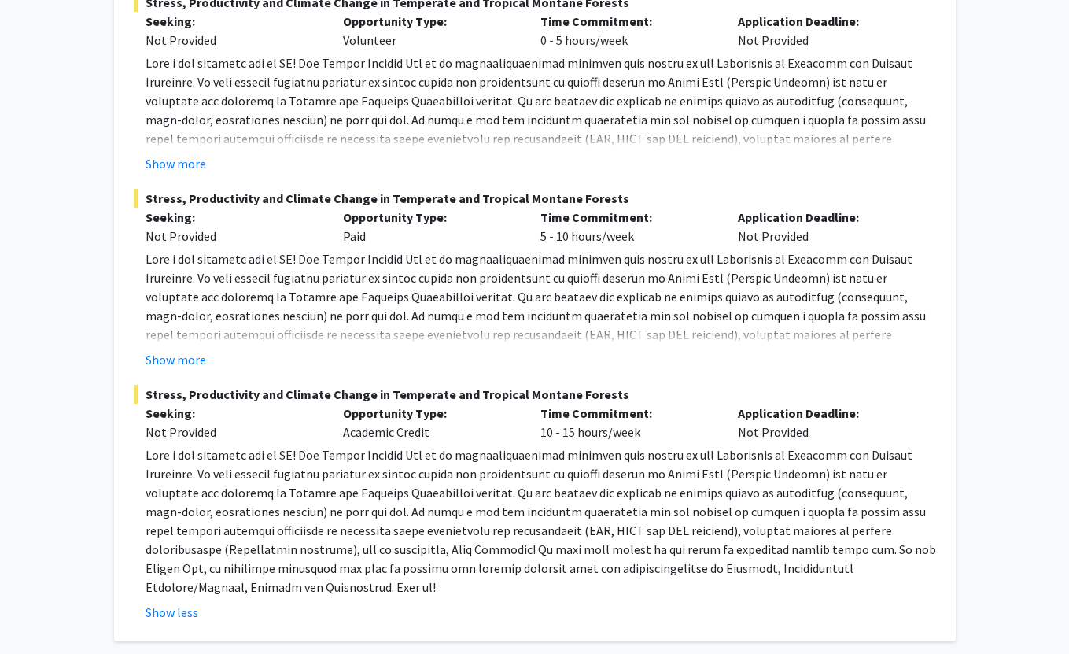
scroll to position [339, 0]
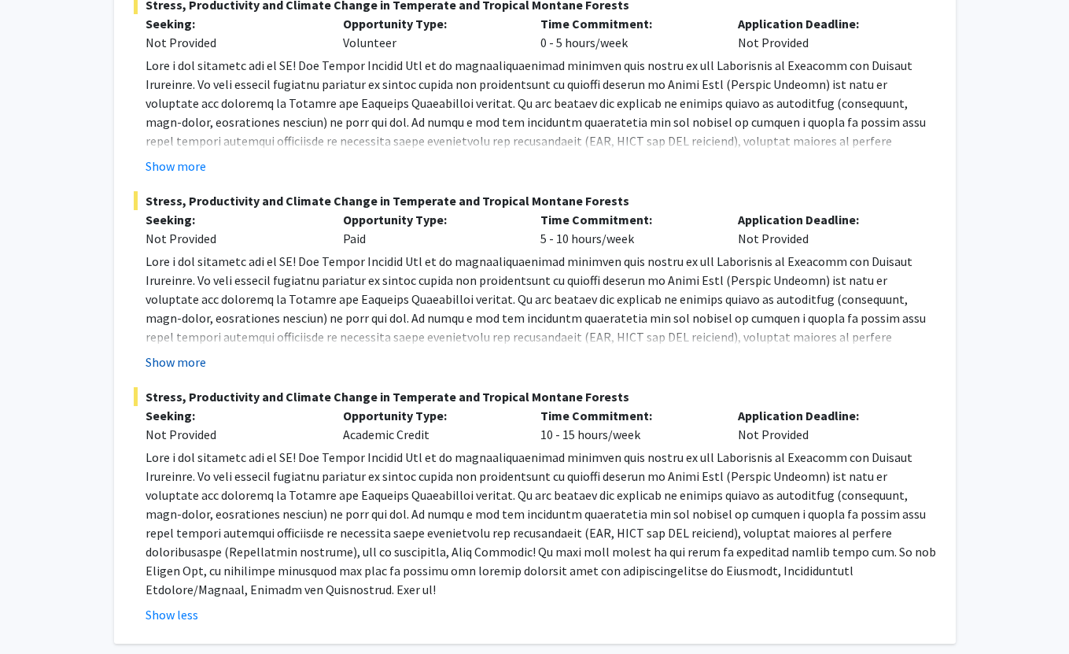
click at [201, 363] on button "Show more" at bounding box center [176, 361] width 61 height 19
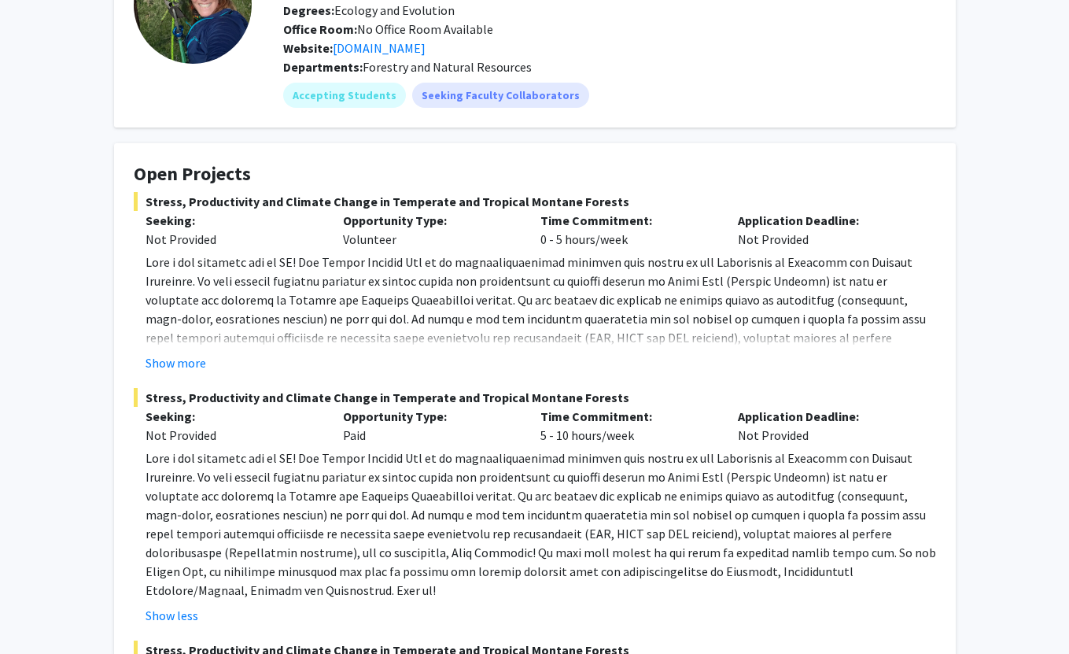
scroll to position [31, 0]
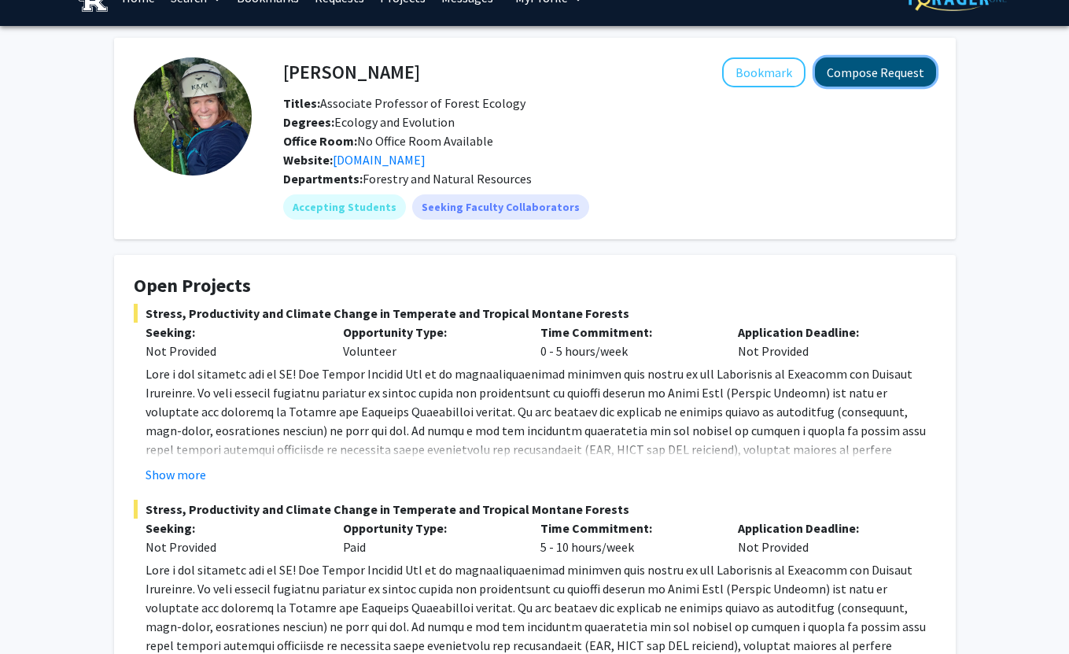
click at [850, 79] on button "Compose Request" at bounding box center [875, 71] width 121 height 29
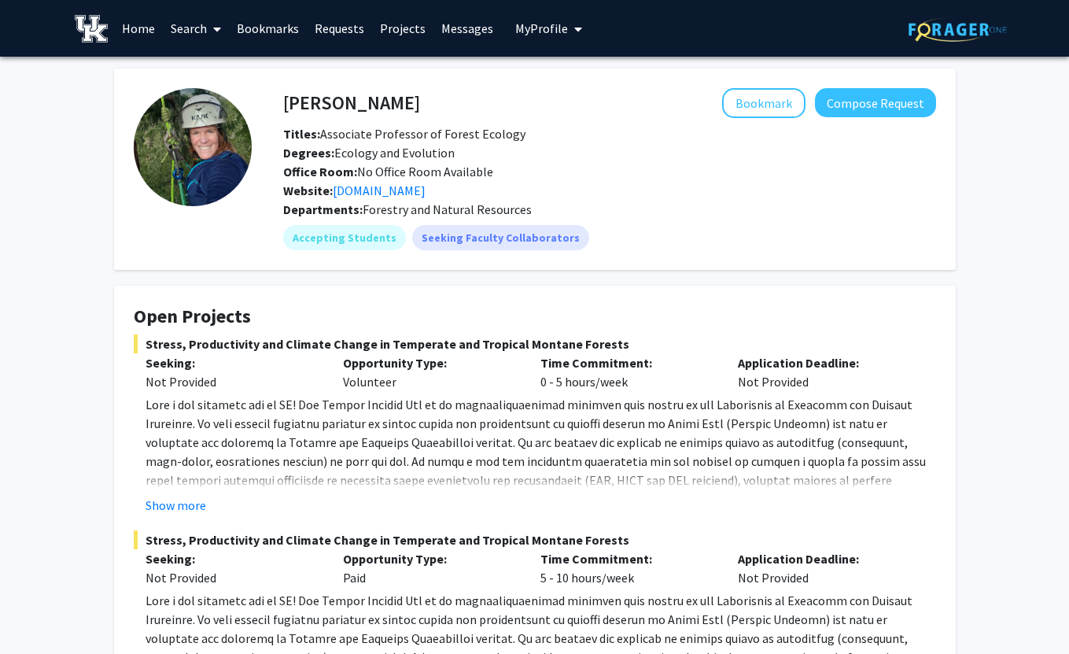
scroll to position [31, 0]
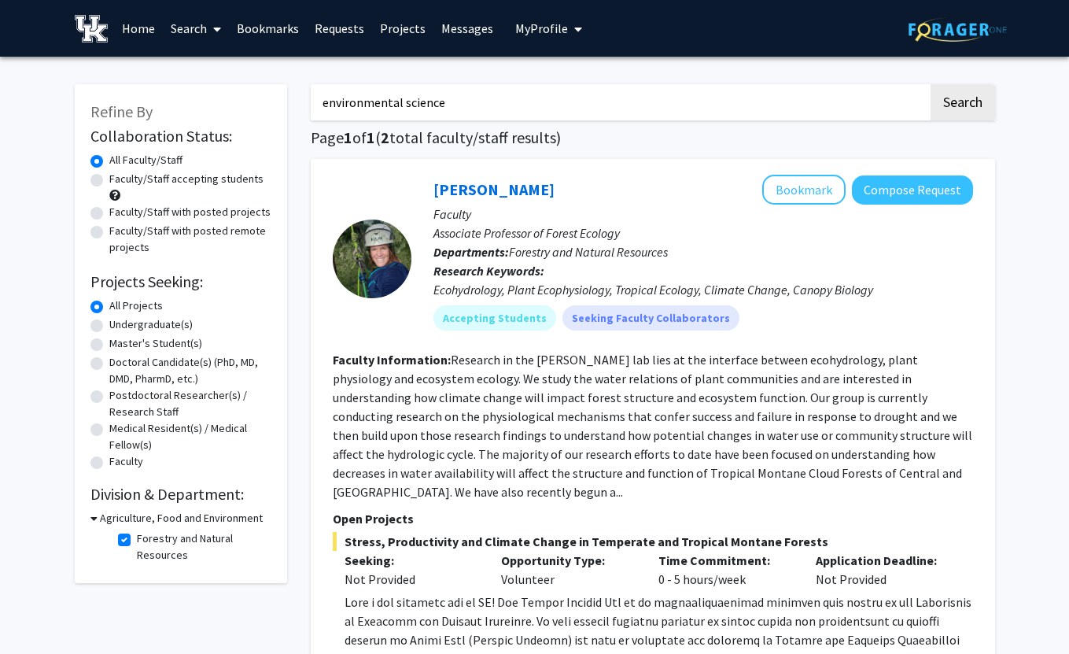
drag, startPoint x: 439, startPoint y: 105, endPoint x: 302, endPoint y: 95, distance: 137.3
type input "[PERSON_NAME]"
click at [931, 84] on button "Search" at bounding box center [963, 102] width 65 height 36
checkbox input "false"
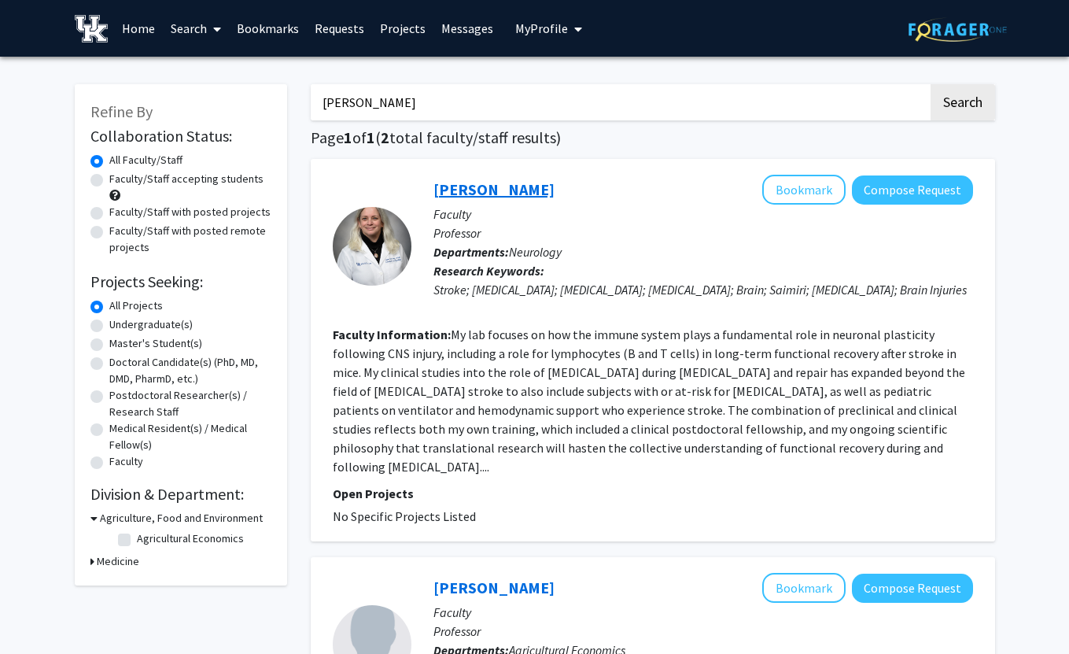
click at [478, 194] on link "[PERSON_NAME]" at bounding box center [493, 189] width 121 height 20
click at [504, 189] on link "[PERSON_NAME]" at bounding box center [493, 189] width 121 height 20
